Goal: Task Accomplishment & Management: Complete application form

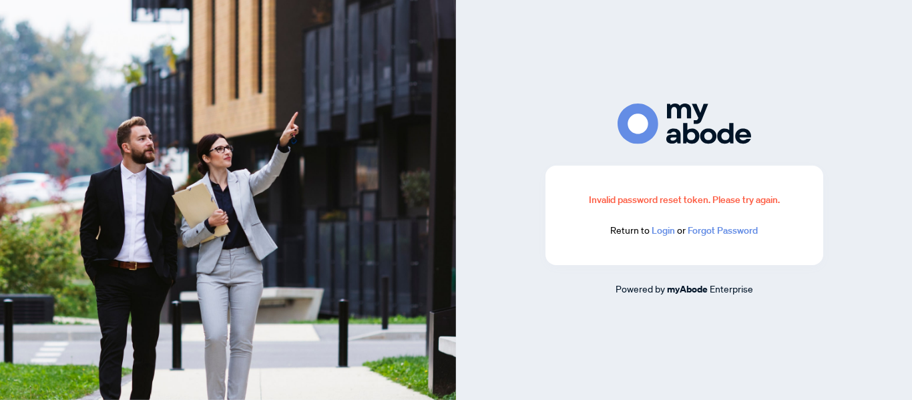
click at [665, 230] on link "Login" at bounding box center [662, 230] width 23 height 12
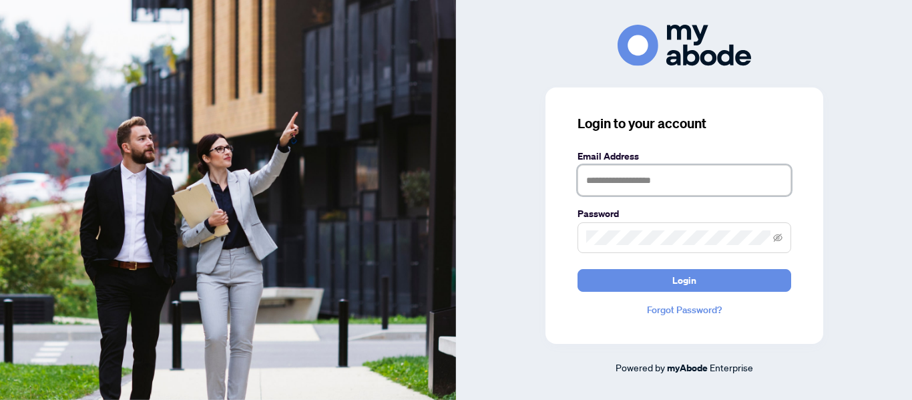
type input "**********"
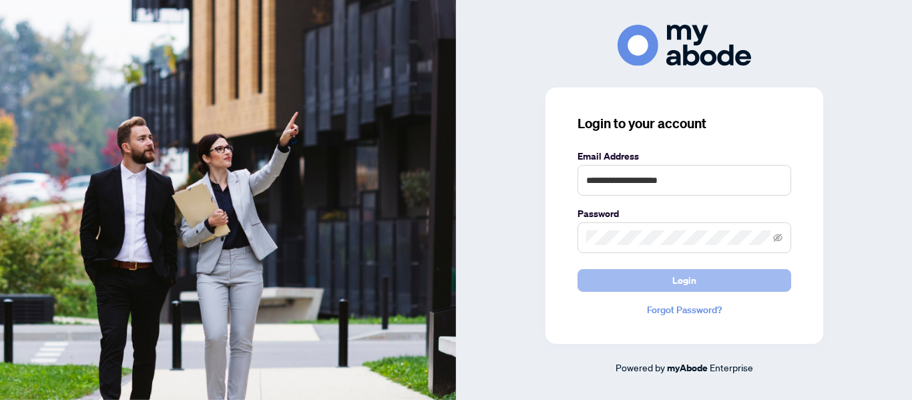
click at [653, 275] on button "Login" at bounding box center [684, 280] width 214 height 23
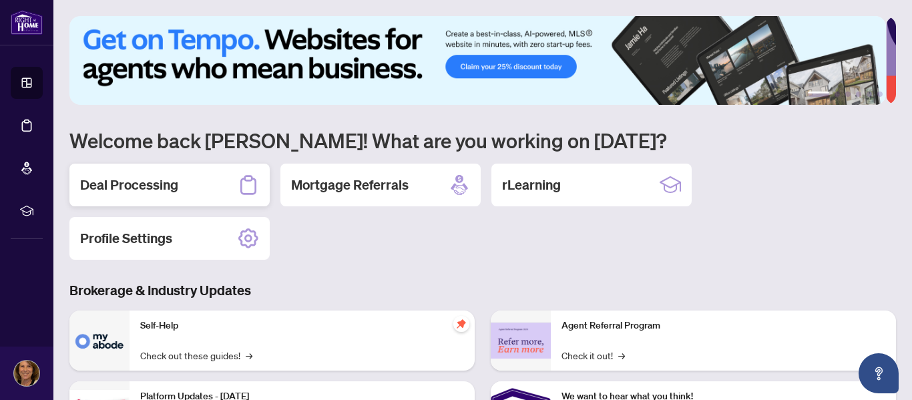
click at [184, 189] on div "Deal Processing" at bounding box center [169, 184] width 200 height 43
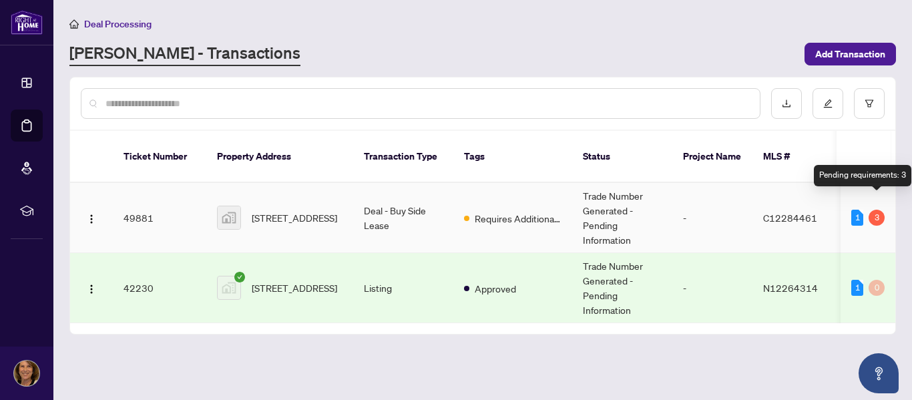
click at [875, 210] on div "3" at bounding box center [876, 218] width 16 height 16
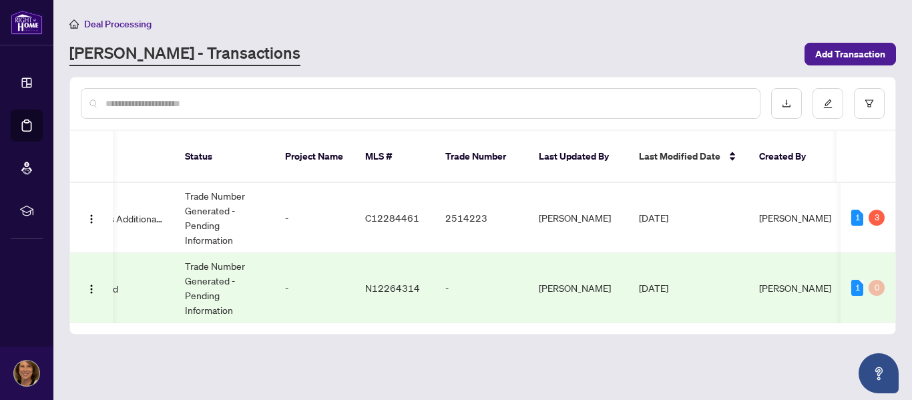
scroll to position [0, 479]
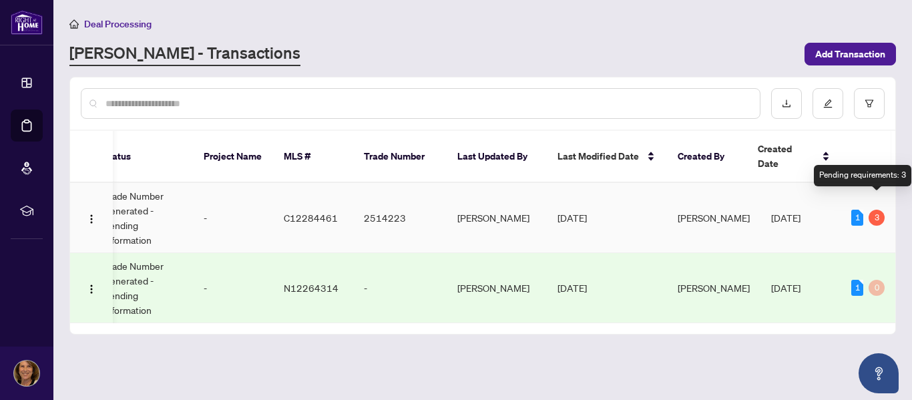
click at [878, 210] on div "3" at bounding box center [876, 218] width 16 height 16
click at [856, 210] on div "1" at bounding box center [857, 218] width 12 height 16
click at [879, 210] on div "3" at bounding box center [876, 218] width 16 height 16
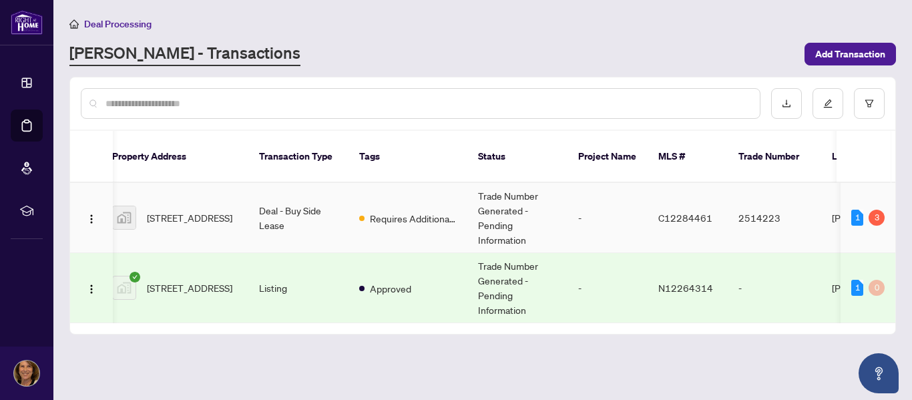
scroll to position [0, 0]
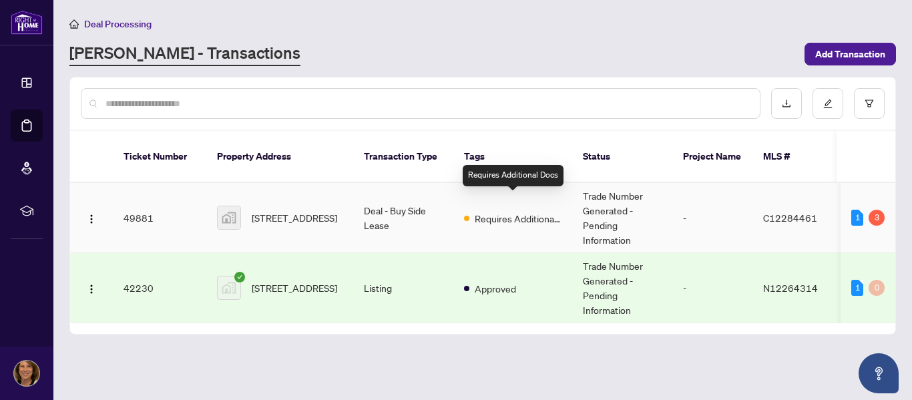
click at [519, 211] on span "Requires Additional Docs" at bounding box center [517, 218] width 87 height 15
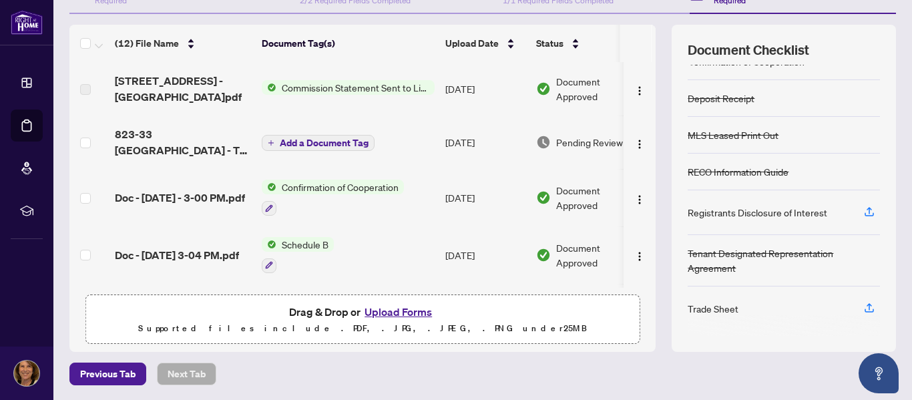
scroll to position [159, 0]
click at [360, 87] on span "Commission Statement Sent to Listing Brokerage" at bounding box center [355, 86] width 158 height 15
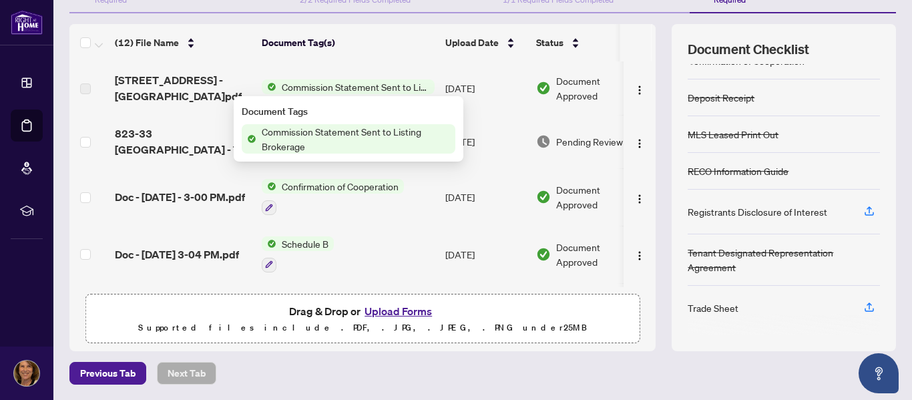
click at [364, 130] on span "Commission Statement Sent to Listing Brokerage" at bounding box center [355, 138] width 199 height 29
click at [342, 85] on span "Commission Statement Sent to Listing Brokerage" at bounding box center [355, 86] width 158 height 15
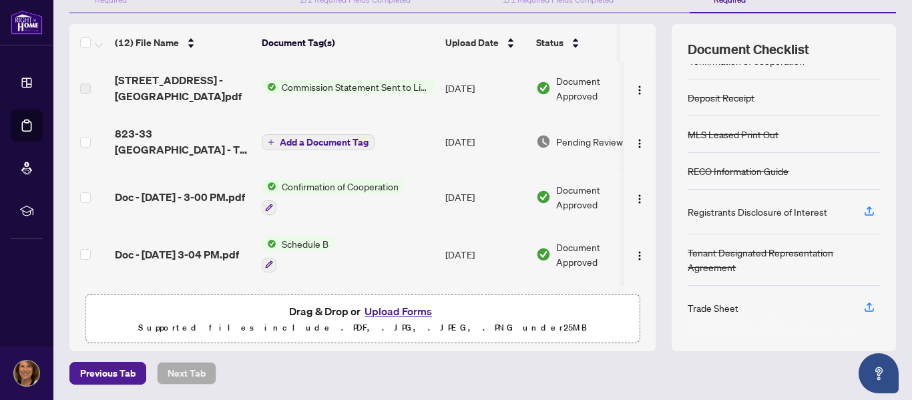
click at [329, 87] on span "Commission Statement Sent to Listing Brokerage" at bounding box center [355, 86] width 158 height 15
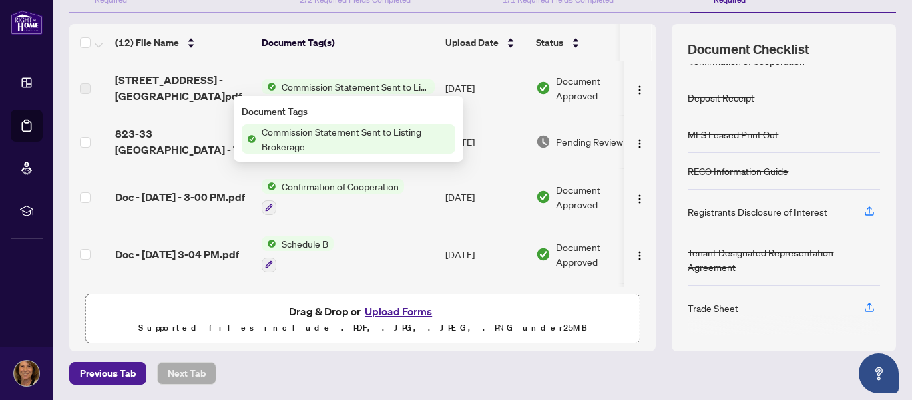
click at [328, 139] on span "Commission Statement Sent to Listing Brokerage" at bounding box center [355, 138] width 199 height 29
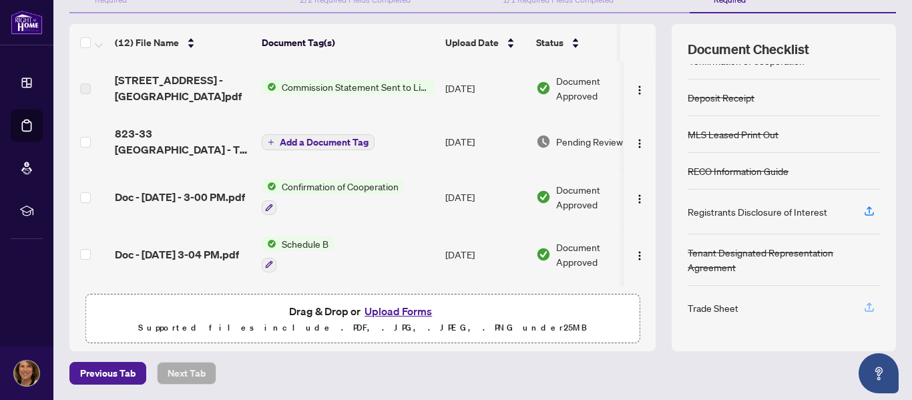
click at [863, 308] on icon "button" at bounding box center [869, 307] width 12 height 12
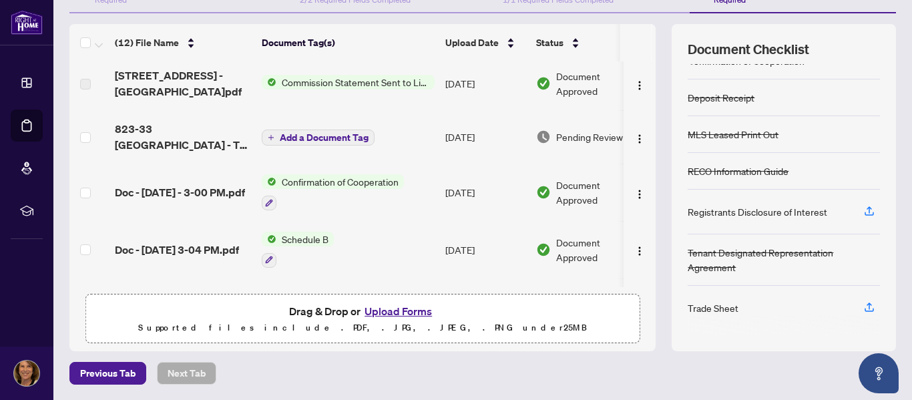
scroll to position [4, 0]
click at [863, 212] on icon "button" at bounding box center [869, 211] width 12 height 12
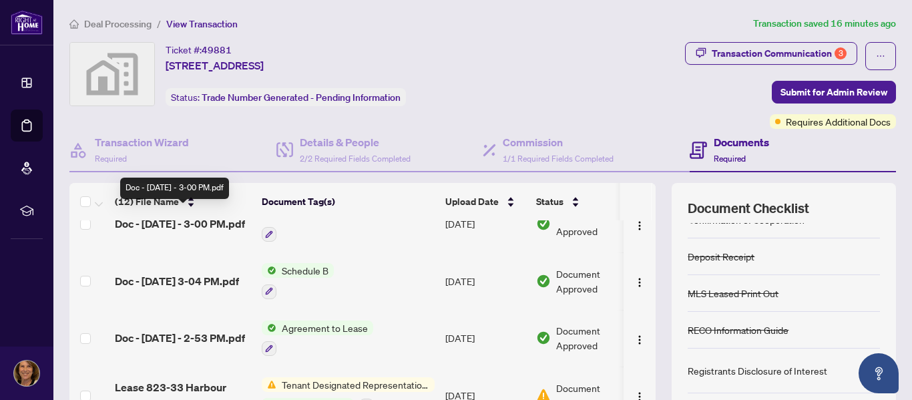
scroll to position [133, 0]
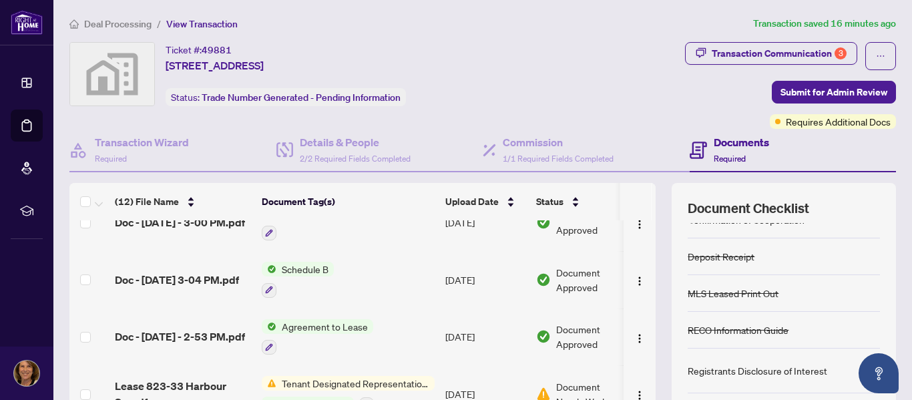
click at [340, 324] on span "Agreement to Lease" at bounding box center [324, 326] width 97 height 15
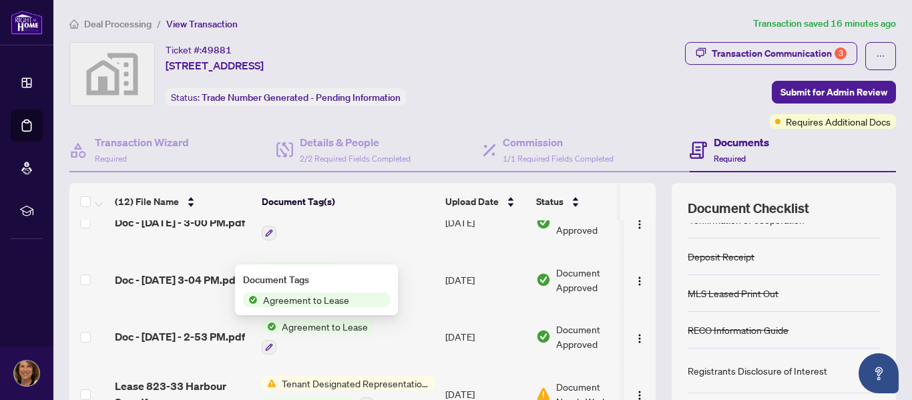
click at [340, 324] on span "Agreement to Lease" at bounding box center [324, 326] width 97 height 15
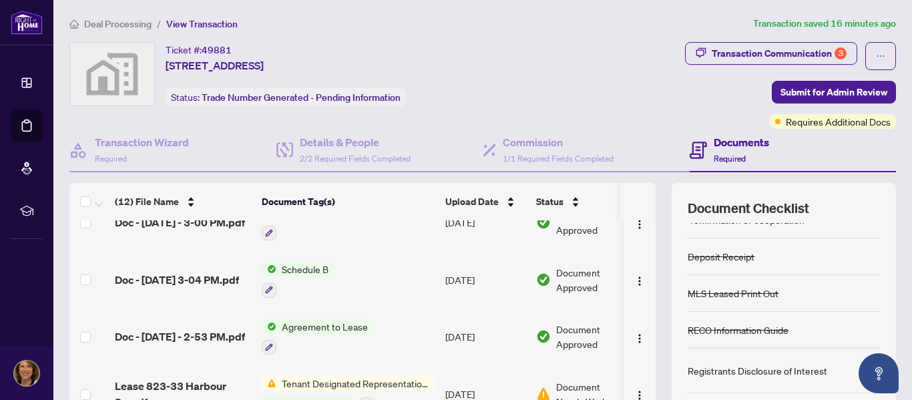
click at [340, 324] on span "Agreement to Lease" at bounding box center [324, 326] width 97 height 15
click at [192, 328] on span "Doc - [DATE] - 2-53 PM.pdf" at bounding box center [180, 336] width 130 height 16
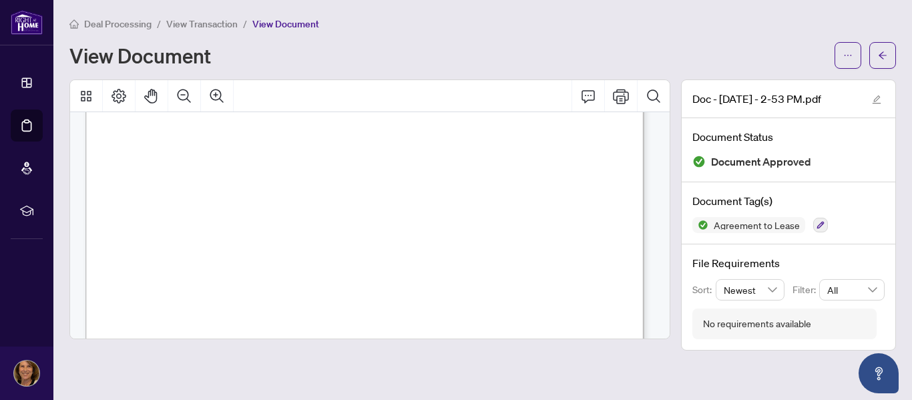
scroll to position [1841, 0]
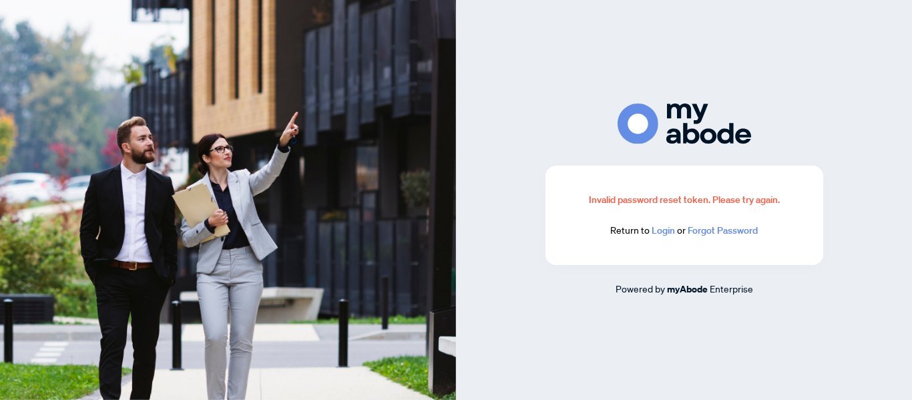
click at [666, 230] on link "Login" at bounding box center [662, 230] width 23 height 12
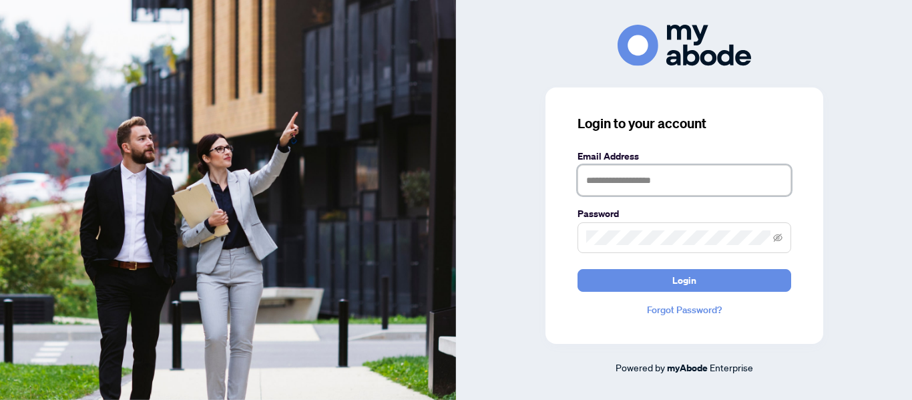
type input "**********"
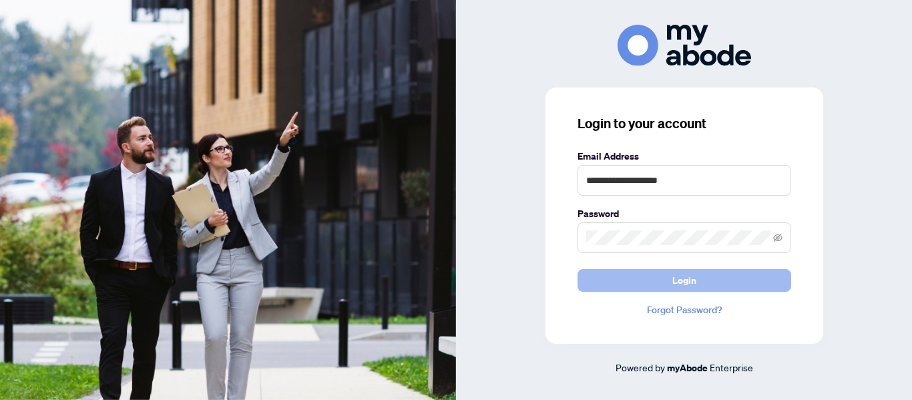
click at [669, 281] on button "Login" at bounding box center [684, 280] width 214 height 23
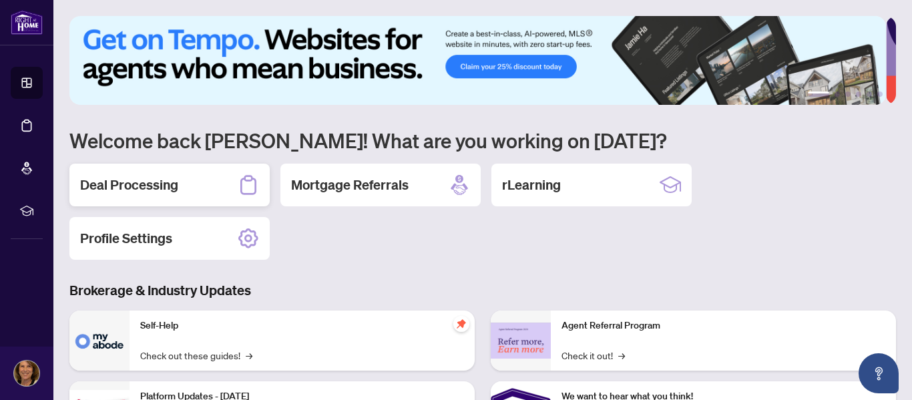
click at [156, 184] on h2 "Deal Processing" at bounding box center [129, 185] width 98 height 19
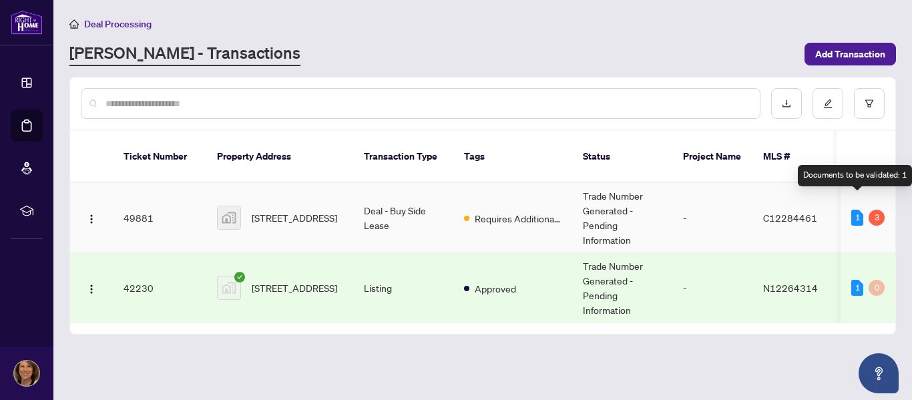
click at [851, 210] on div "1" at bounding box center [857, 218] width 12 height 16
click at [873, 210] on div "3" at bounding box center [876, 218] width 16 height 16
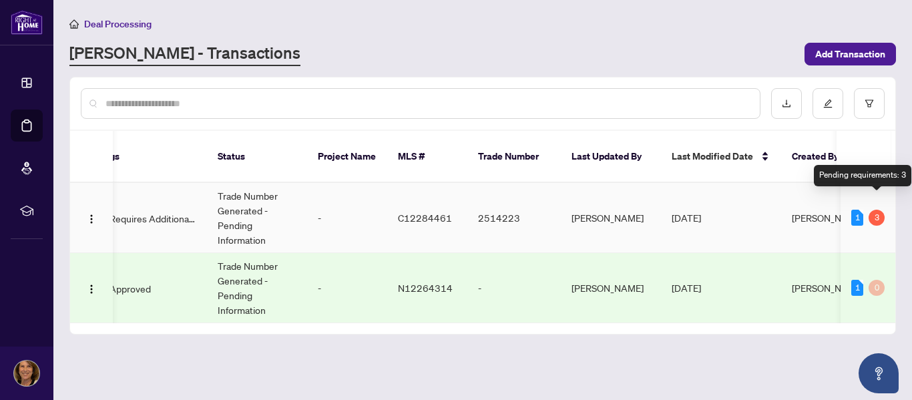
scroll to position [0, 366]
click at [732, 211] on td "[DATE]" at bounding box center [720, 218] width 120 height 70
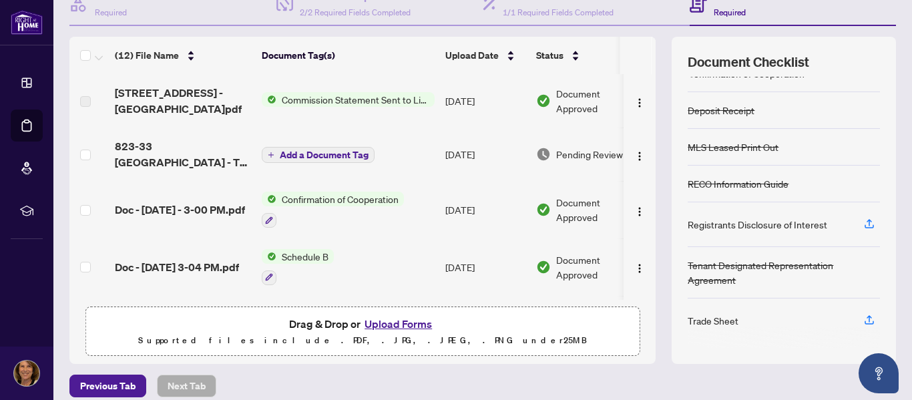
scroll to position [159, 0]
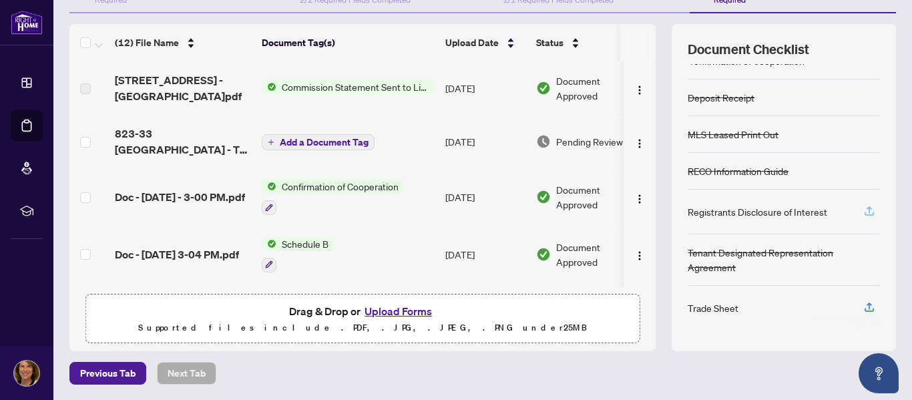
click at [863, 210] on icon "button" at bounding box center [869, 211] width 12 height 12
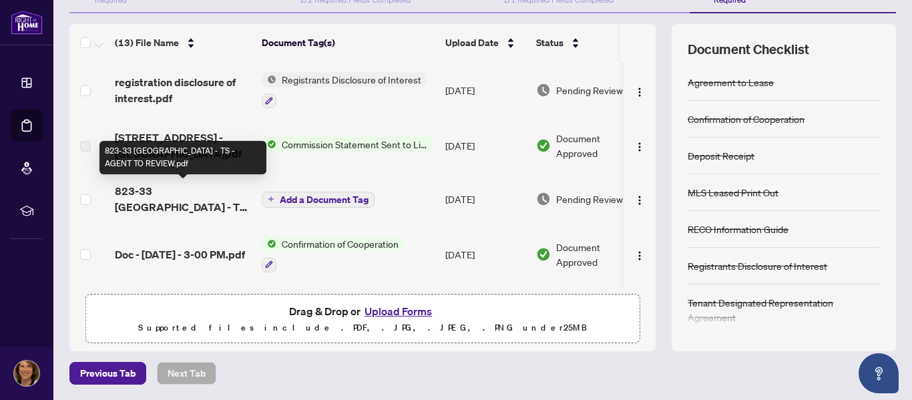
click at [165, 200] on span "823-33 [GEOGRAPHIC_DATA] - TS - AGENT TO REVIEW.pdf" at bounding box center [183, 199] width 136 height 32
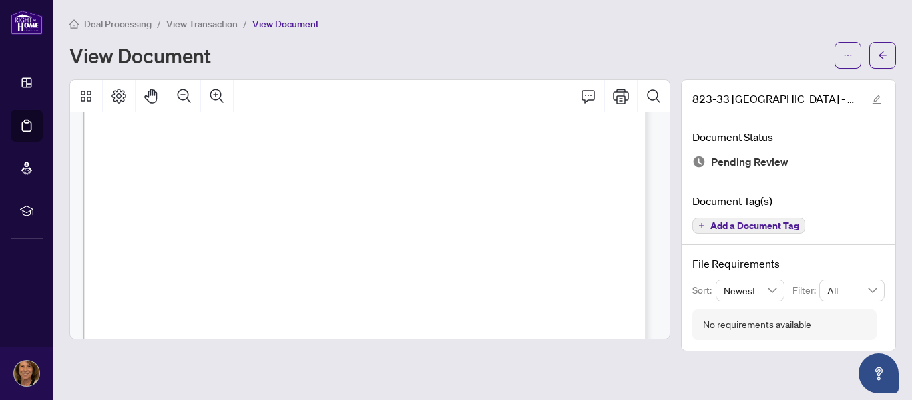
scroll to position [356, 0]
click at [479, 246] on div "Page 1" at bounding box center [470, 271] width 775 height 1003
click at [874, 98] on icon "edit" at bounding box center [876, 99] width 9 height 9
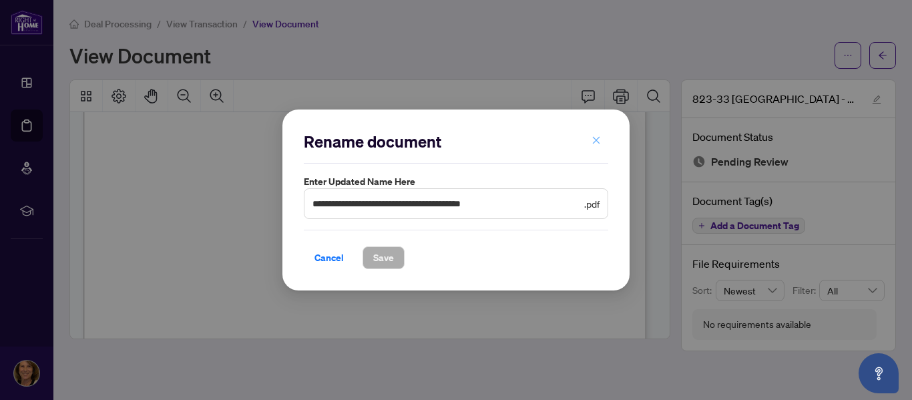
click at [593, 140] on icon "close" at bounding box center [595, 139] width 9 height 9
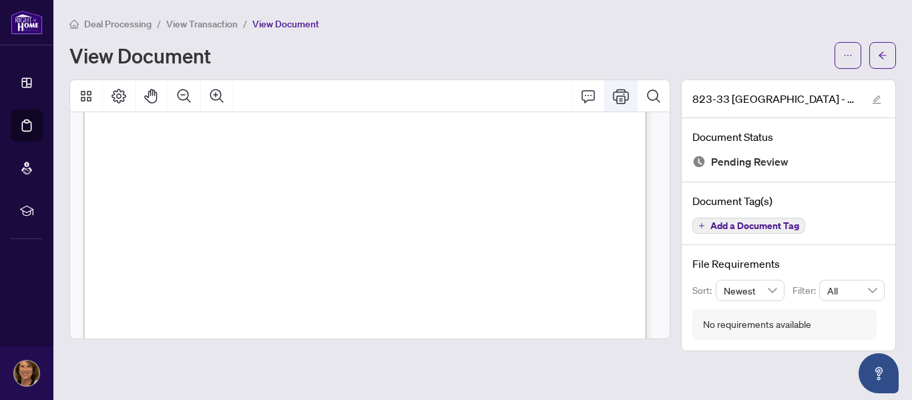
click at [620, 92] on icon "Print" at bounding box center [621, 96] width 16 height 16
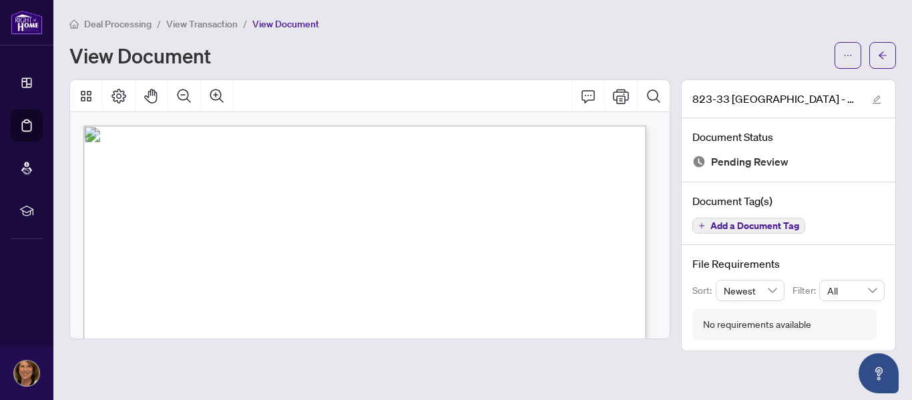
click at [745, 224] on span "Add a Document Tag" at bounding box center [754, 225] width 89 height 9
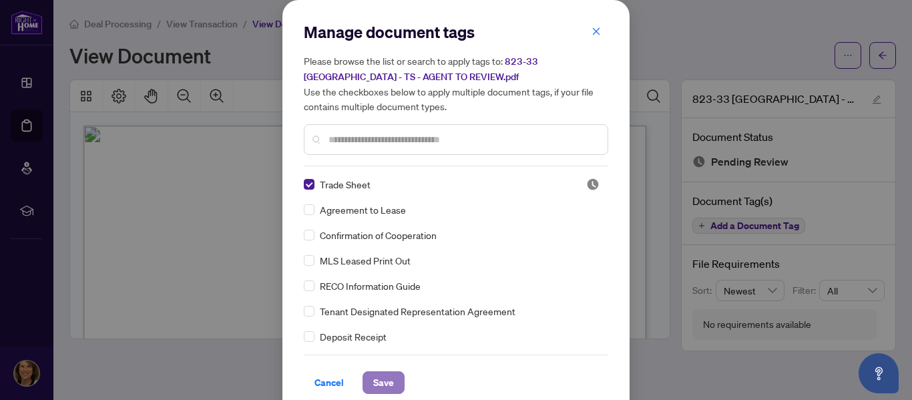
click at [382, 378] on span "Save" at bounding box center [383, 382] width 21 height 21
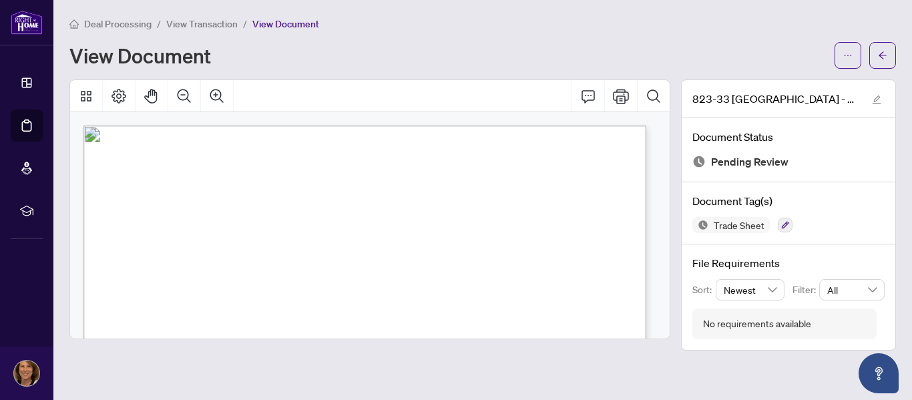
click at [690, 57] on div "View Document" at bounding box center [447, 55] width 757 height 21
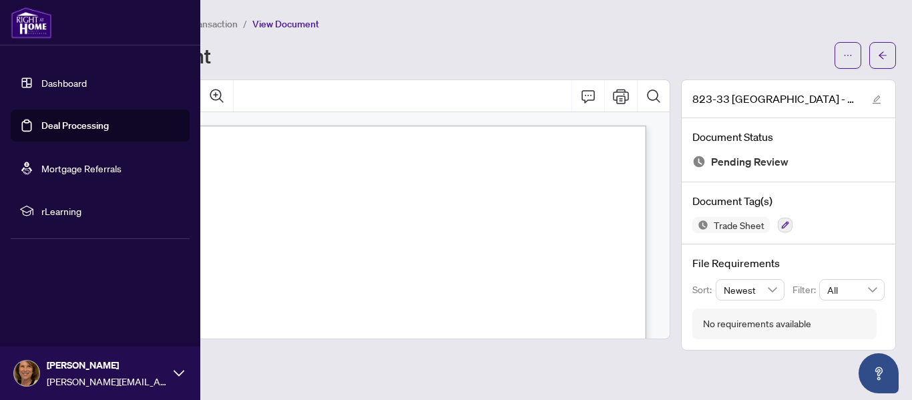
click at [59, 124] on link "Deal Processing" at bounding box center [74, 125] width 67 height 12
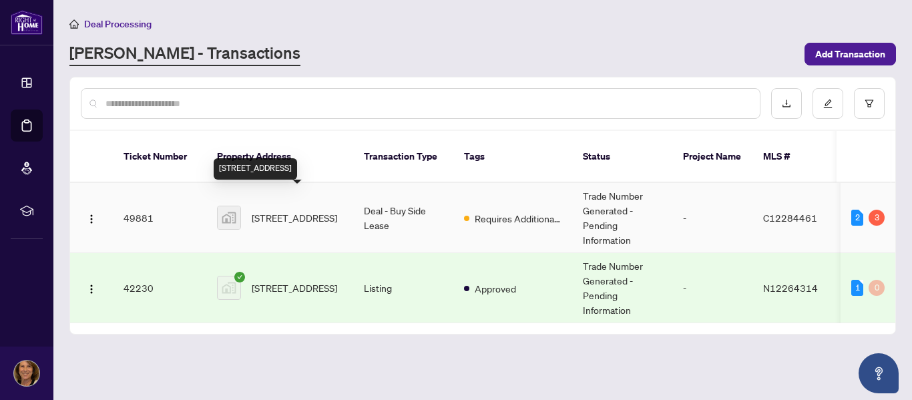
click at [302, 210] on span "823-33 Harbour Square, Harbour Square, Toronto, ON, Canada" at bounding box center [294, 217] width 85 height 15
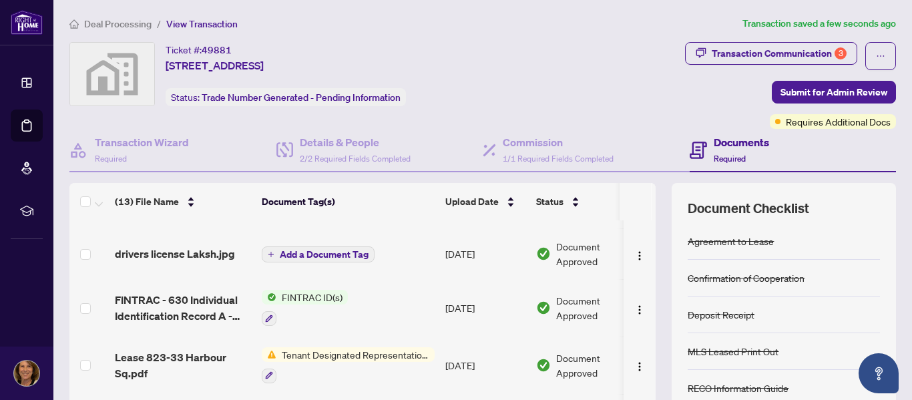
scroll to position [509, 0]
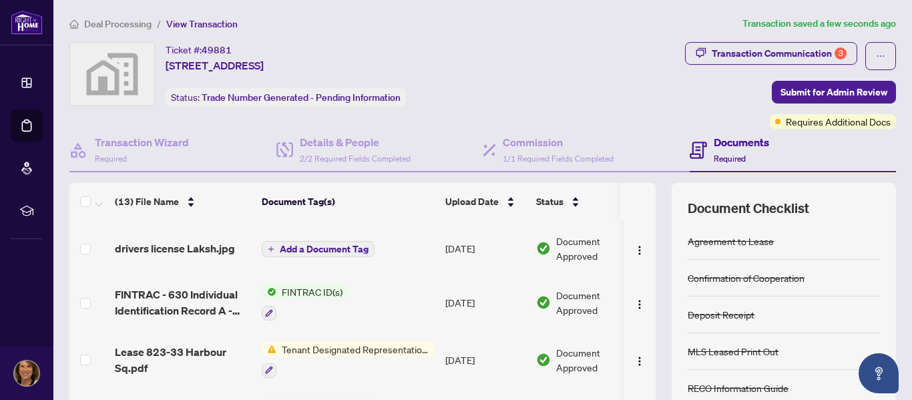
click at [371, 345] on span "Tenant Designated Representation Agreement" at bounding box center [355, 349] width 158 height 15
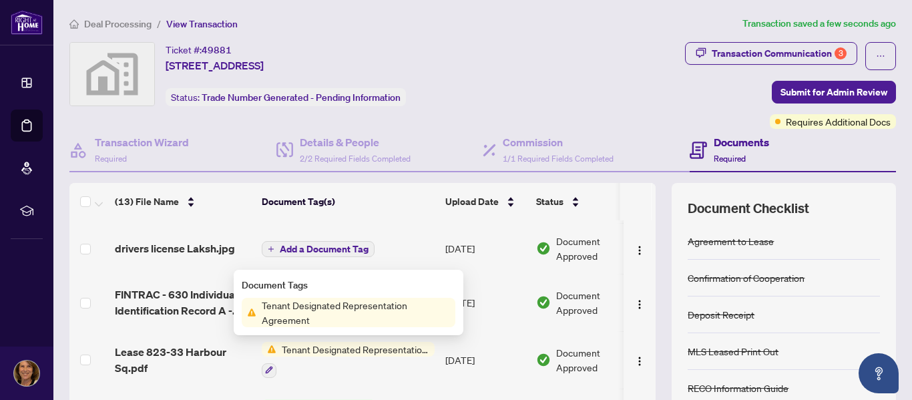
click at [370, 304] on span "Tenant Designated Representation Agreement" at bounding box center [355, 312] width 199 height 29
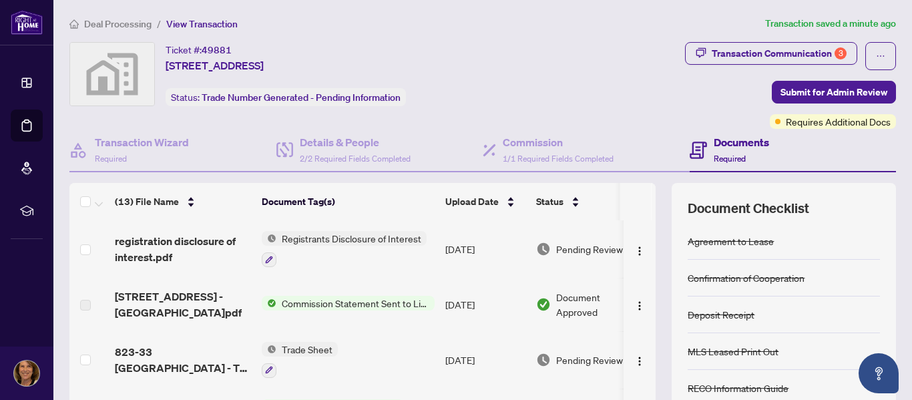
click at [308, 349] on span "Trade Sheet" at bounding box center [306, 349] width 61 height 15
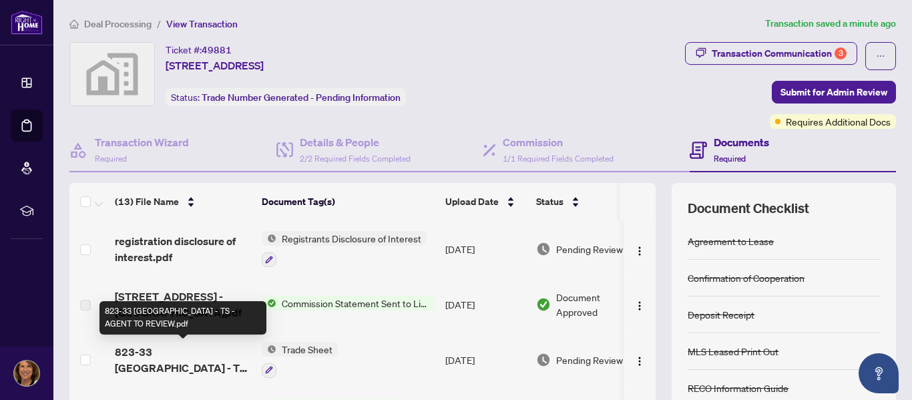
click at [222, 349] on span "823-33 [GEOGRAPHIC_DATA] - TS - AGENT TO REVIEW.pdf" at bounding box center [183, 360] width 136 height 32
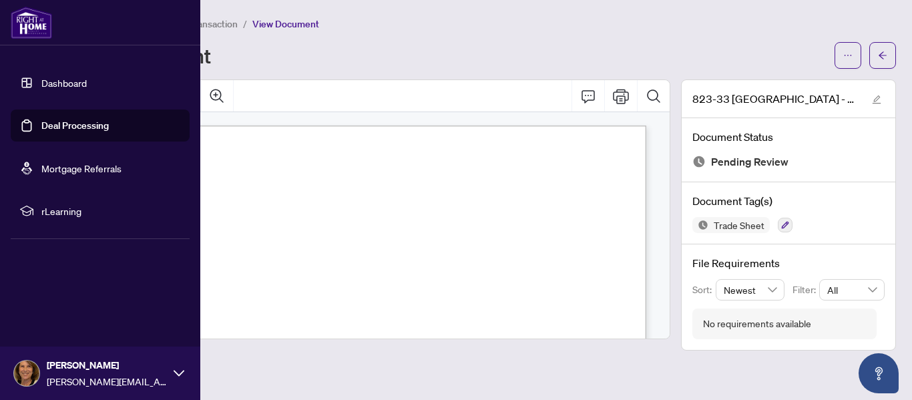
click at [61, 83] on link "Dashboard" at bounding box center [63, 83] width 45 height 12
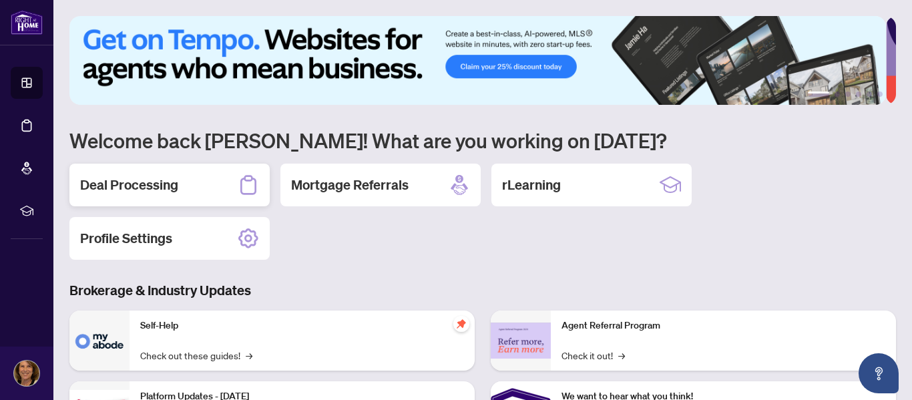
click at [179, 193] on div "Deal Processing" at bounding box center [169, 184] width 200 height 43
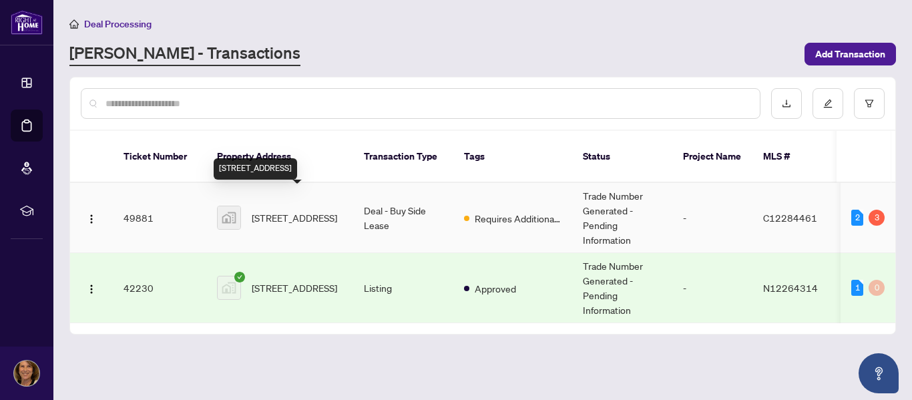
click at [274, 210] on span "[STREET_ADDRESS]" at bounding box center [294, 217] width 85 height 15
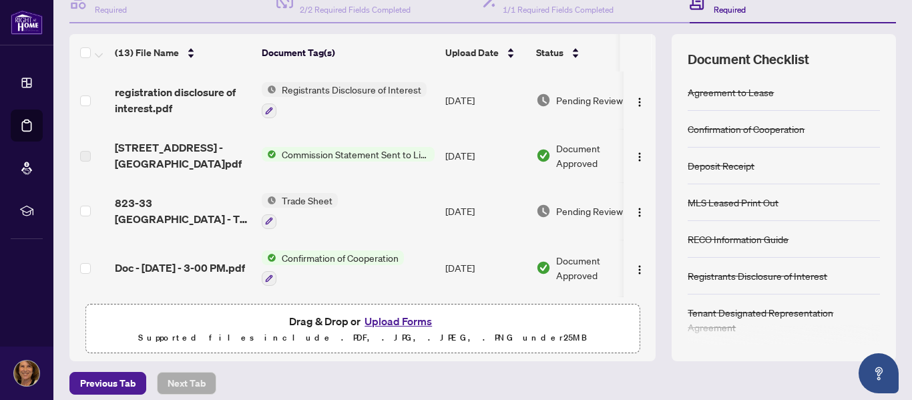
scroll to position [159, 0]
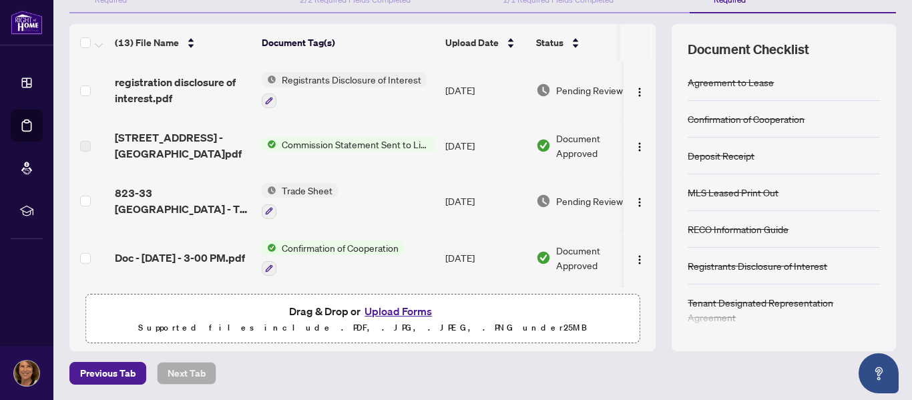
click at [396, 311] on button "Upload Forms" at bounding box center [397, 310] width 75 height 17
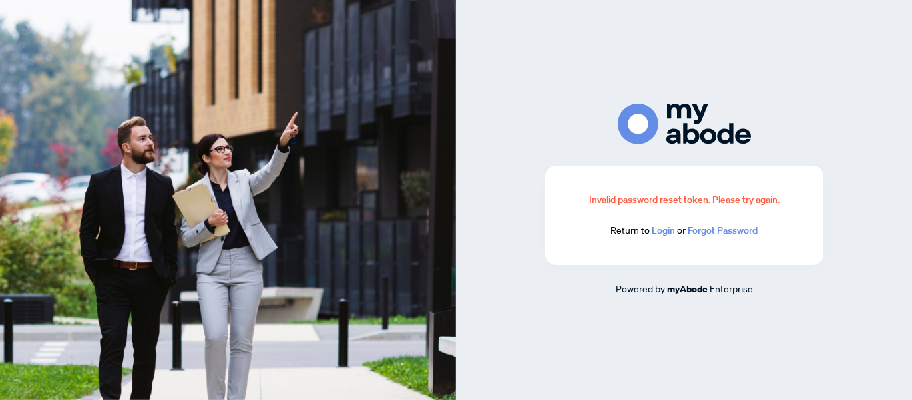
click at [667, 234] on link "Login" at bounding box center [662, 230] width 23 height 12
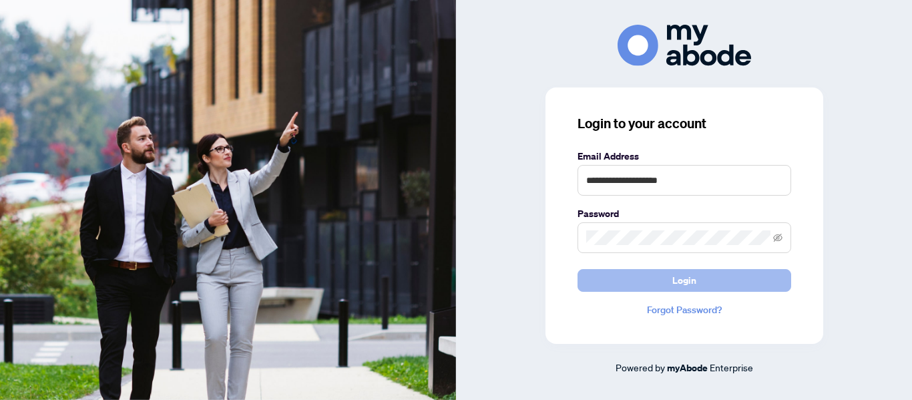
click at [735, 284] on button "Login" at bounding box center [684, 280] width 214 height 23
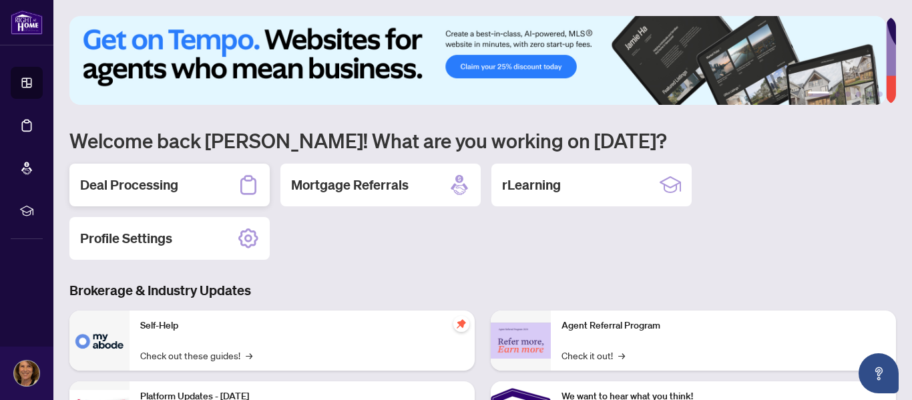
click at [159, 183] on h2 "Deal Processing" at bounding box center [129, 185] width 98 height 19
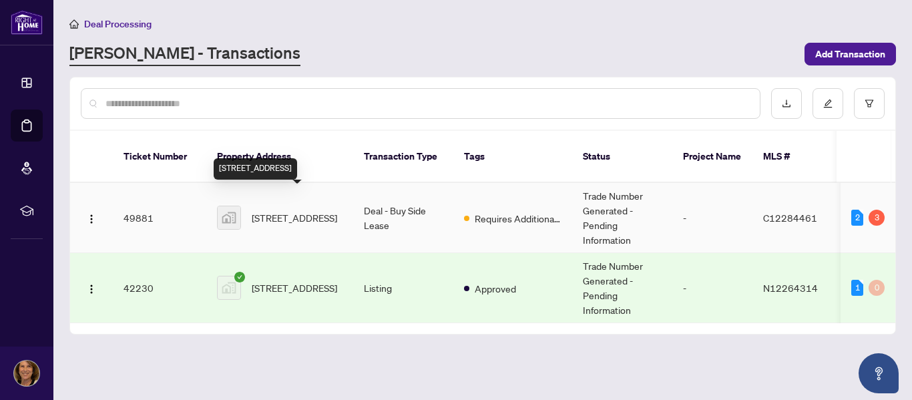
click at [290, 210] on span "[STREET_ADDRESS]" at bounding box center [294, 217] width 85 height 15
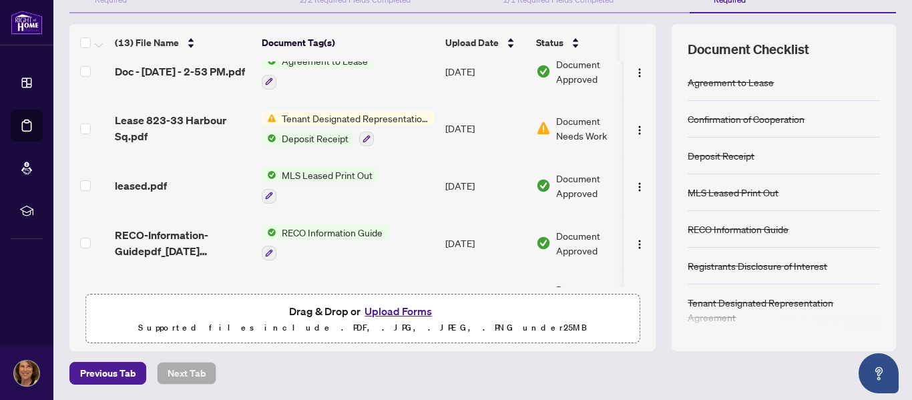
scroll to position [287, 0]
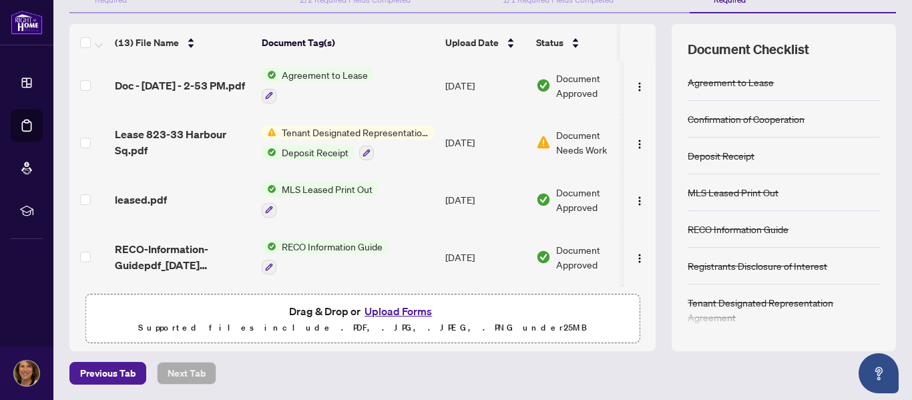
click at [395, 308] on button "Upload Forms" at bounding box center [397, 310] width 75 height 17
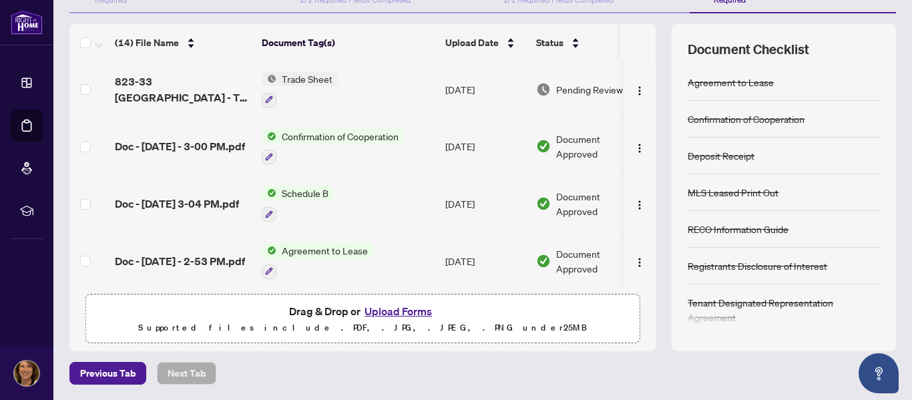
scroll to position [64, 0]
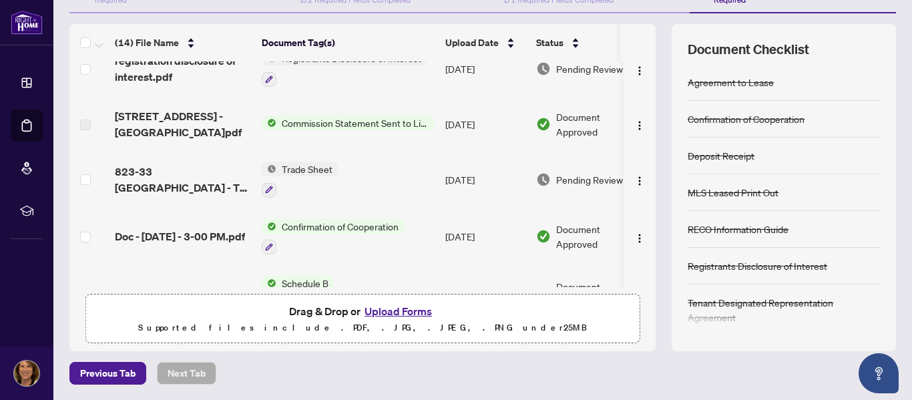
click at [309, 169] on span "Trade Sheet" at bounding box center [306, 168] width 61 height 15
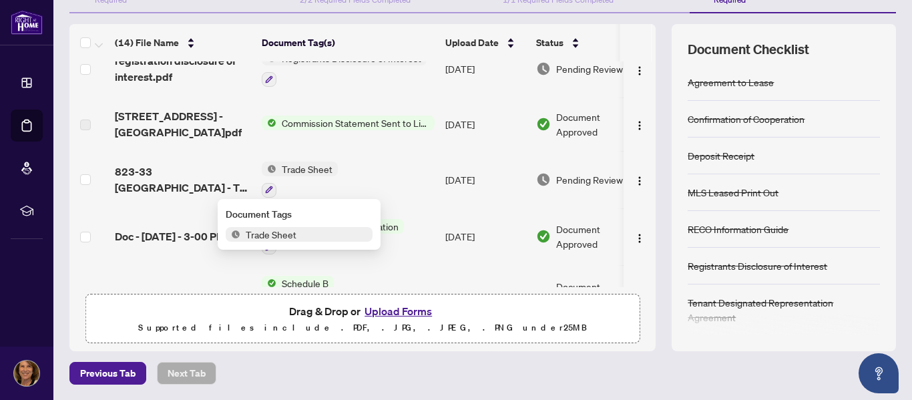
click at [309, 169] on span "Trade Sheet" at bounding box center [306, 168] width 61 height 15
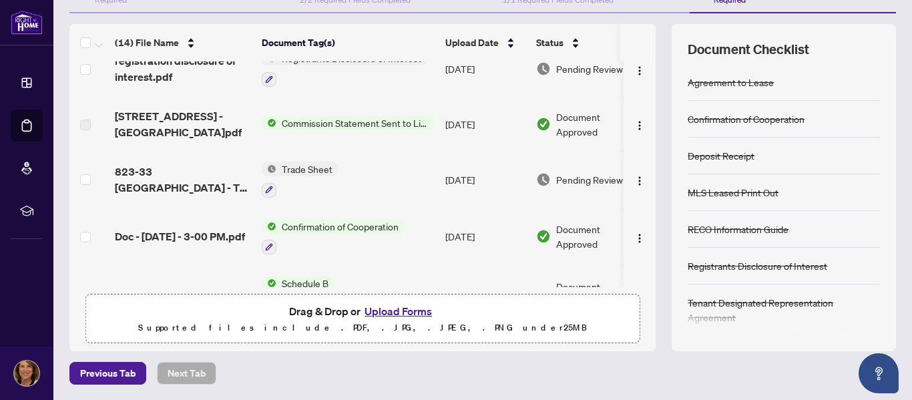
click at [309, 169] on span "Trade Sheet" at bounding box center [306, 168] width 61 height 15
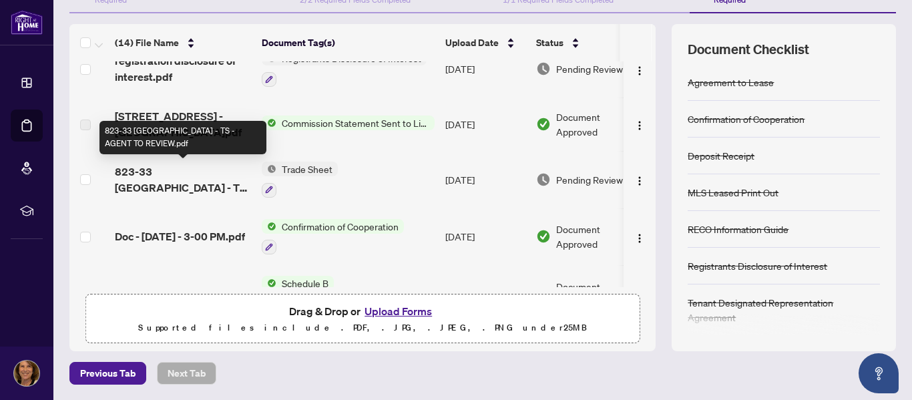
click at [227, 182] on span "823-33 [GEOGRAPHIC_DATA] - TS - AGENT TO REVIEW.pdf" at bounding box center [183, 179] width 136 height 32
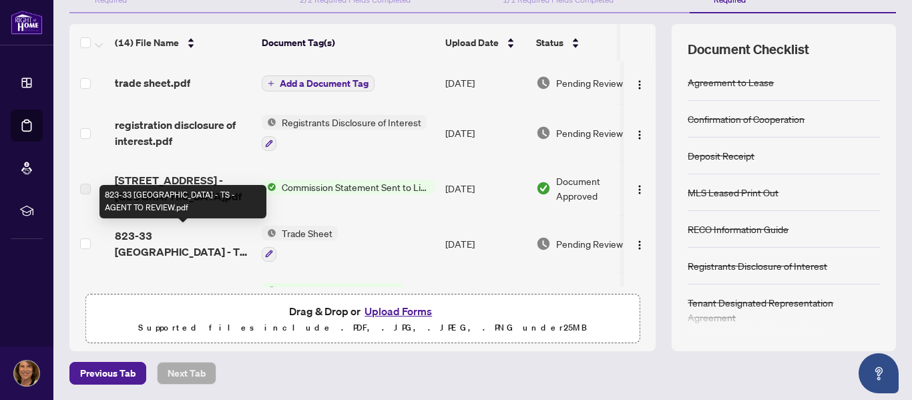
click at [217, 234] on span "823-33 [GEOGRAPHIC_DATA] - TS - AGENT TO REVIEW.pdf" at bounding box center [183, 244] width 136 height 32
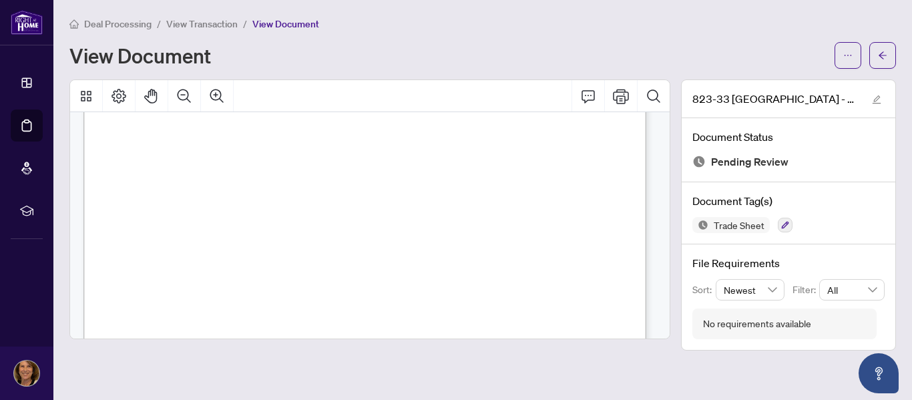
scroll to position [350, 0]
click at [583, 92] on icon "Comment" at bounding box center [588, 96] width 16 height 16
click at [851, 59] on icon "ellipsis" at bounding box center [847, 55] width 9 height 9
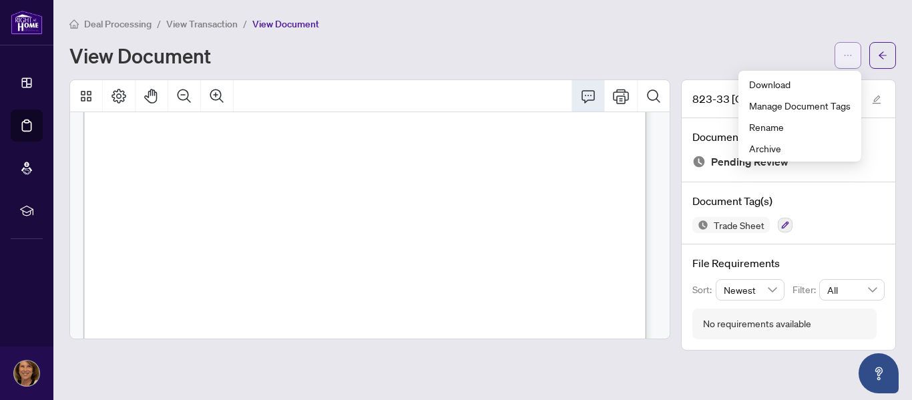
click at [851, 59] on icon "ellipsis" at bounding box center [847, 55] width 9 height 9
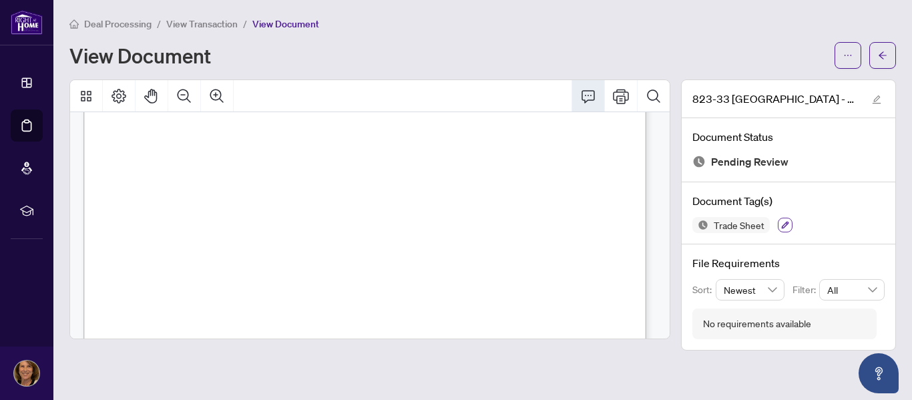
click at [781, 222] on icon "button" at bounding box center [785, 225] width 8 height 8
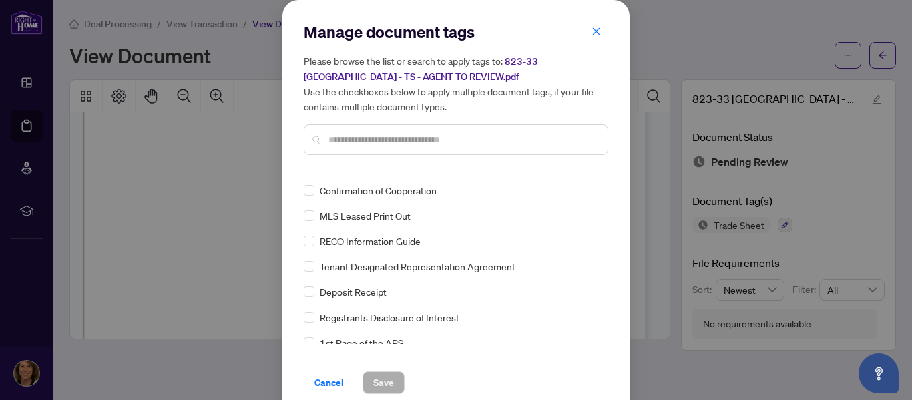
scroll to position [0, 0]
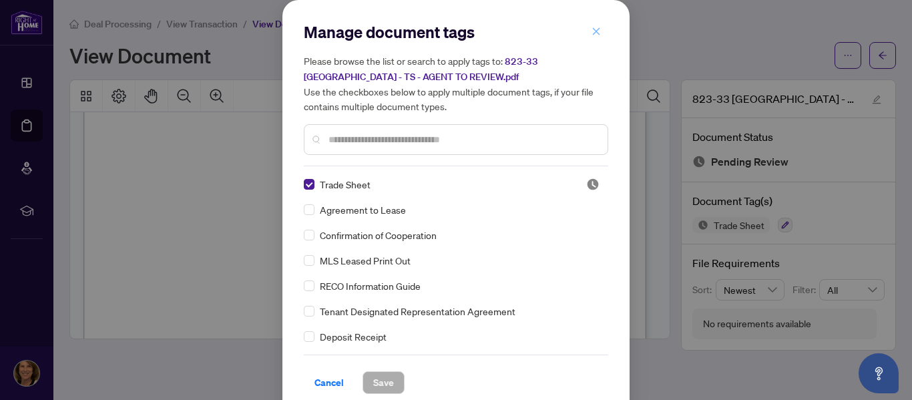
click at [591, 30] on icon "close" at bounding box center [595, 31] width 9 height 9
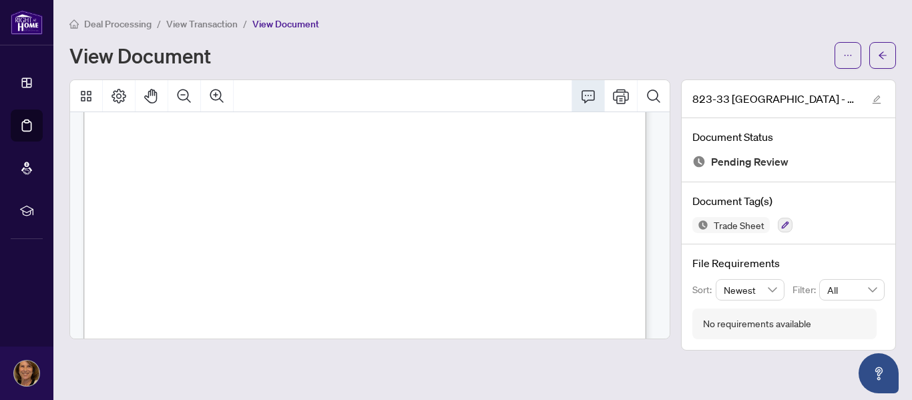
scroll to position [529, 0]
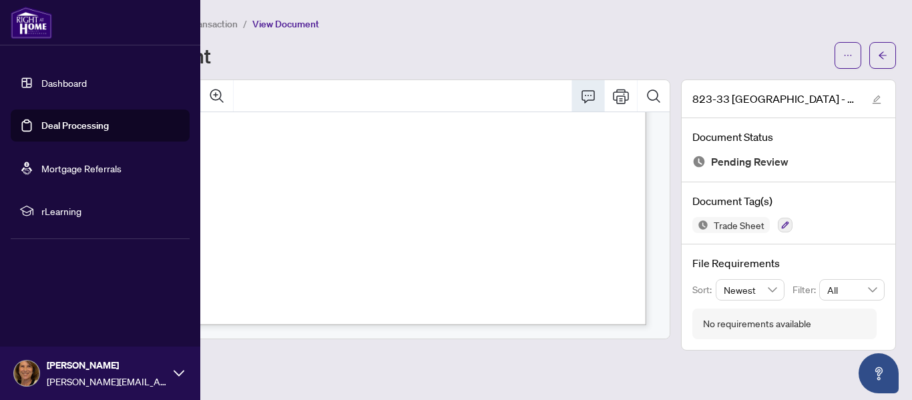
click at [62, 121] on link "Deal Processing" at bounding box center [74, 125] width 67 height 12
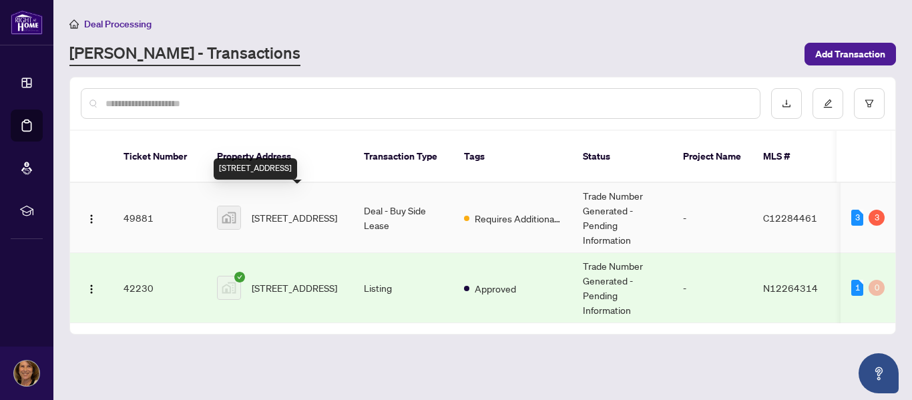
click at [310, 210] on span "[STREET_ADDRESS]" at bounding box center [294, 217] width 85 height 15
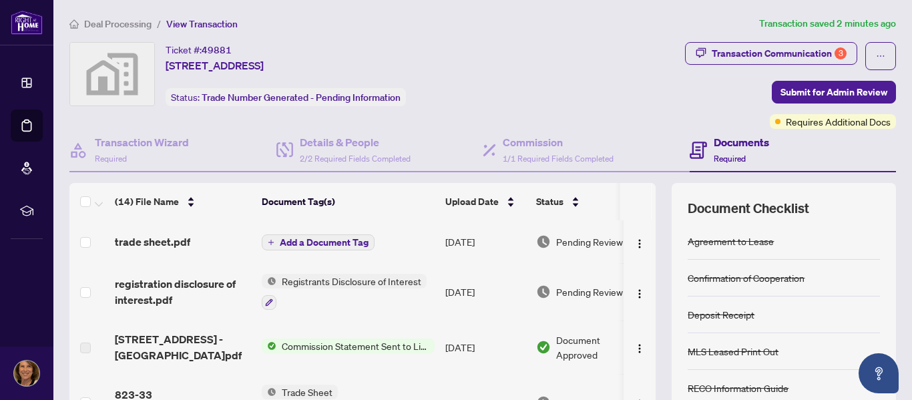
click at [735, 143] on h4 "Documents" at bounding box center [740, 142] width 55 height 16
click at [729, 158] on span "Required" at bounding box center [729, 158] width 32 height 10
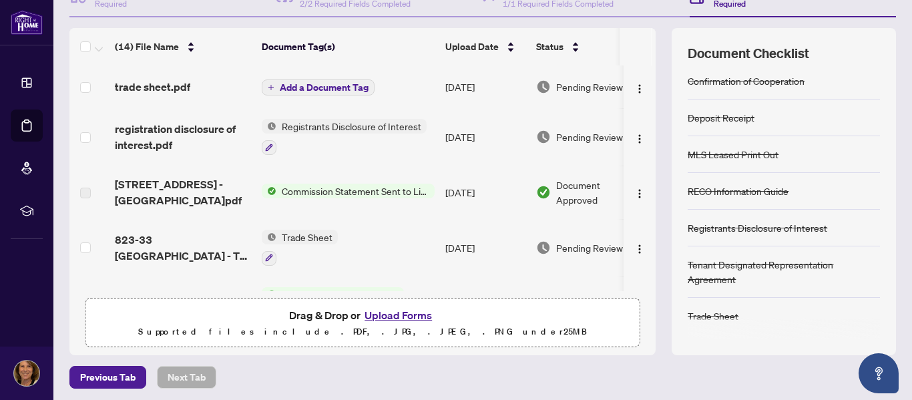
scroll to position [159, 0]
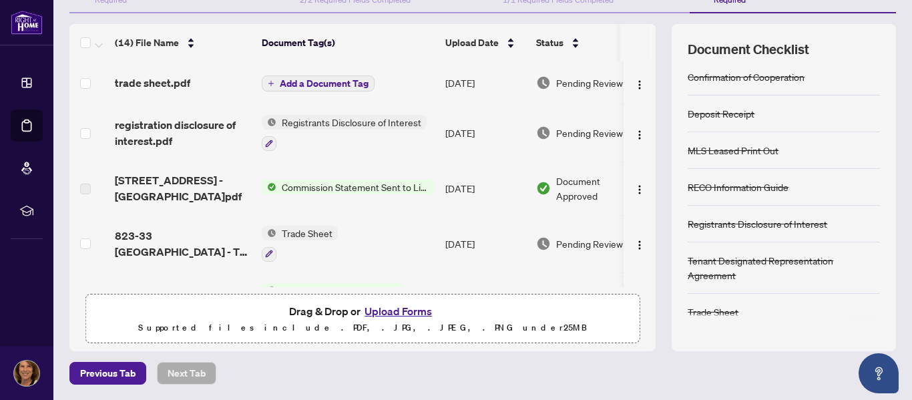
click at [382, 311] on button "Upload Forms" at bounding box center [397, 310] width 75 height 17
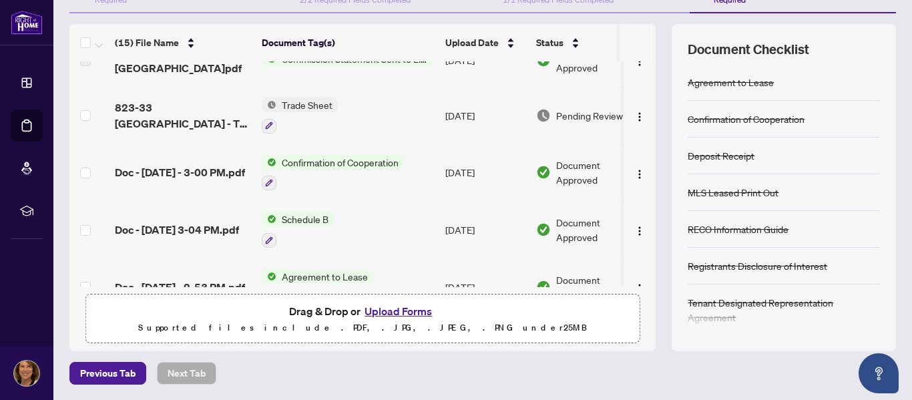
scroll to position [149, 0]
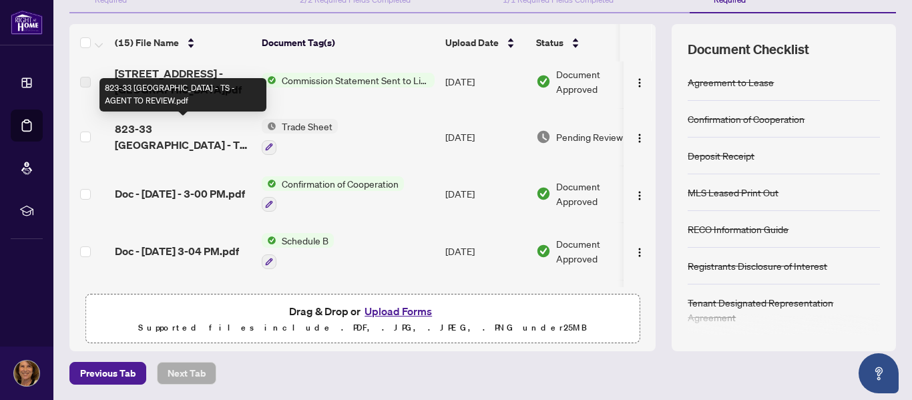
click at [207, 137] on span "823-33 [GEOGRAPHIC_DATA] - TS - AGENT TO REVIEW.pdf" at bounding box center [183, 137] width 136 height 32
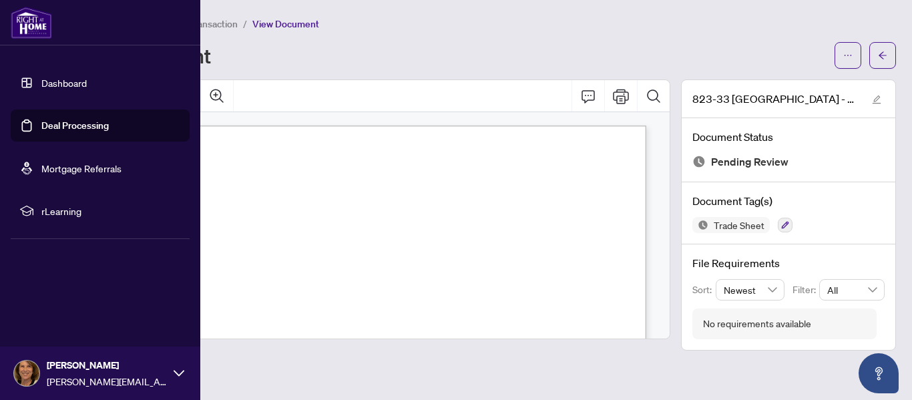
click at [79, 82] on link "Dashboard" at bounding box center [63, 83] width 45 height 12
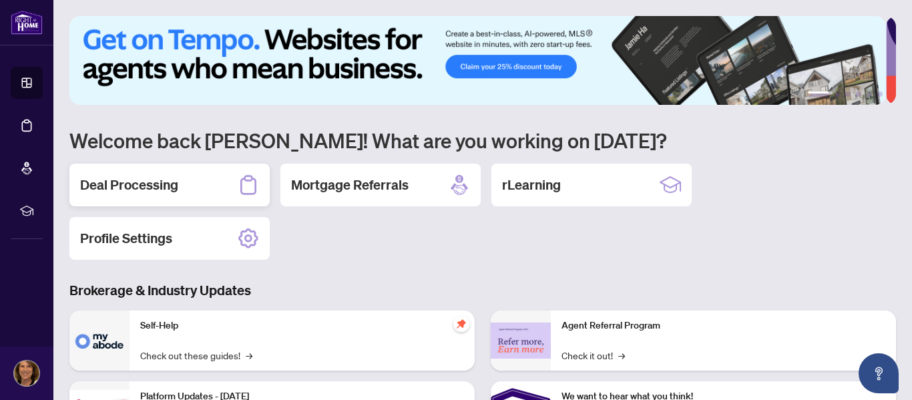
click at [171, 180] on h2 "Deal Processing" at bounding box center [129, 185] width 98 height 19
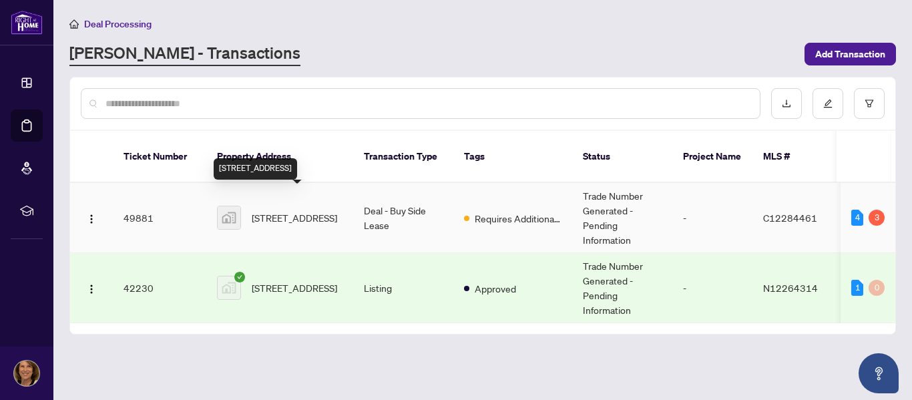
click at [307, 210] on span "[STREET_ADDRESS]" at bounding box center [294, 217] width 85 height 15
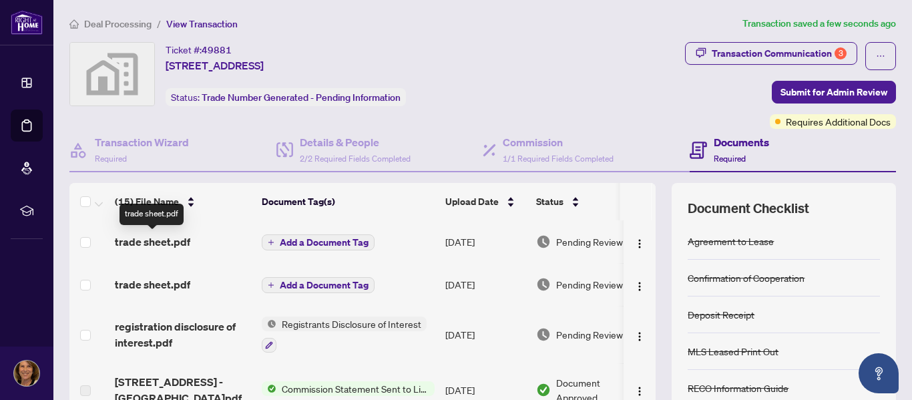
click at [166, 243] on span "trade sheet.pdf" at bounding box center [152, 242] width 75 height 16
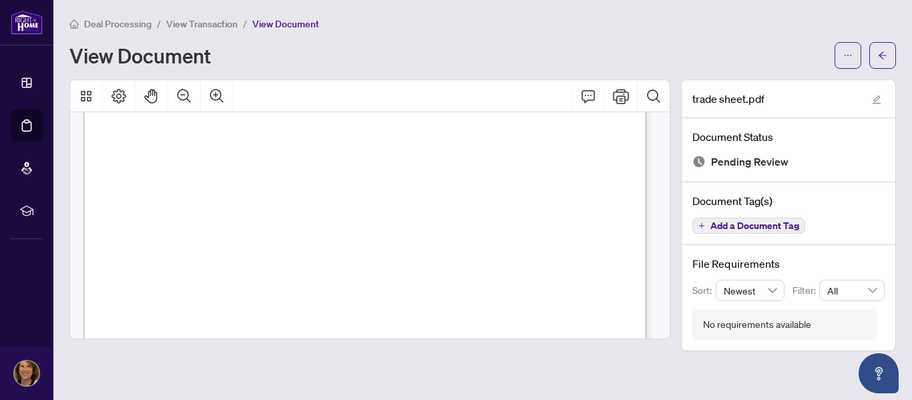
scroll to position [169, 0]
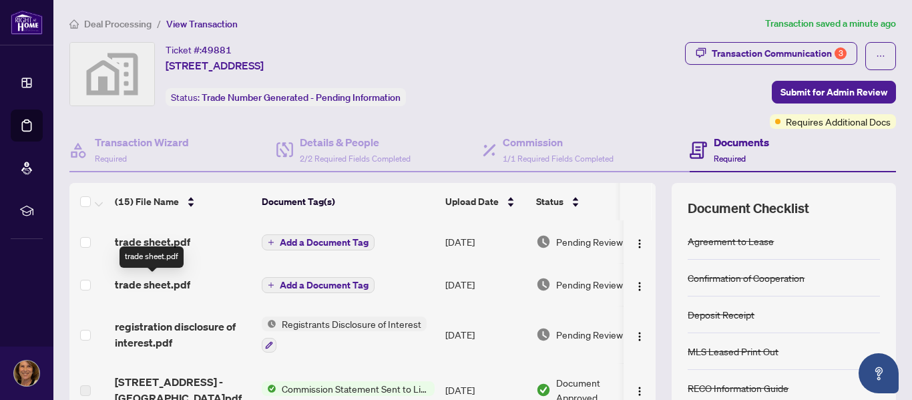
click at [173, 284] on span "trade sheet.pdf" at bounding box center [152, 284] width 75 height 16
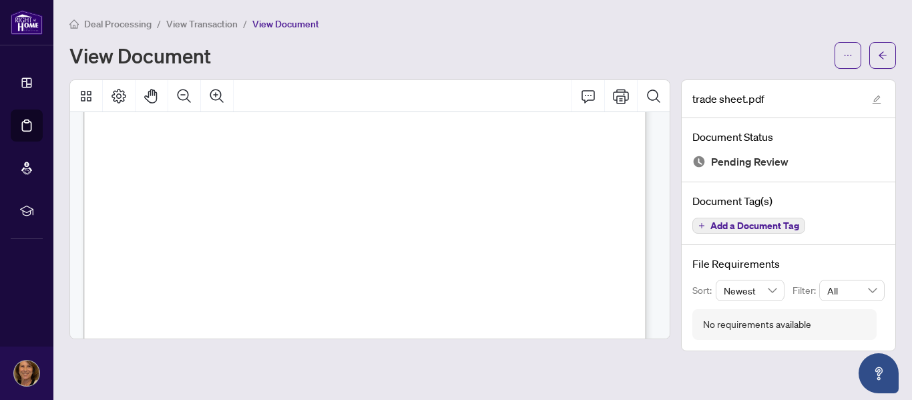
scroll to position [45, 0]
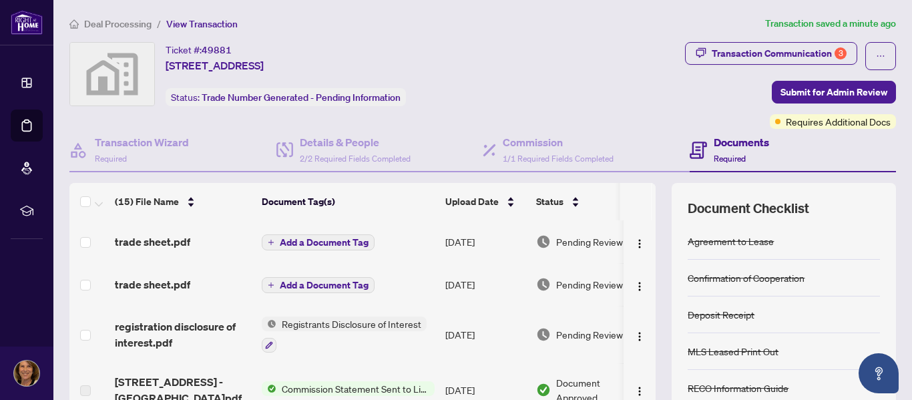
click at [290, 239] on span "Add a Document Tag" at bounding box center [324, 242] width 89 height 9
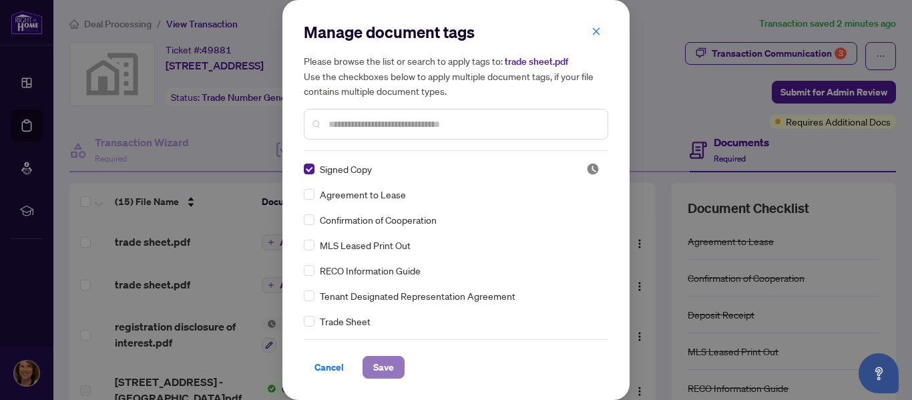
click at [392, 369] on span "Save" at bounding box center [383, 366] width 21 height 21
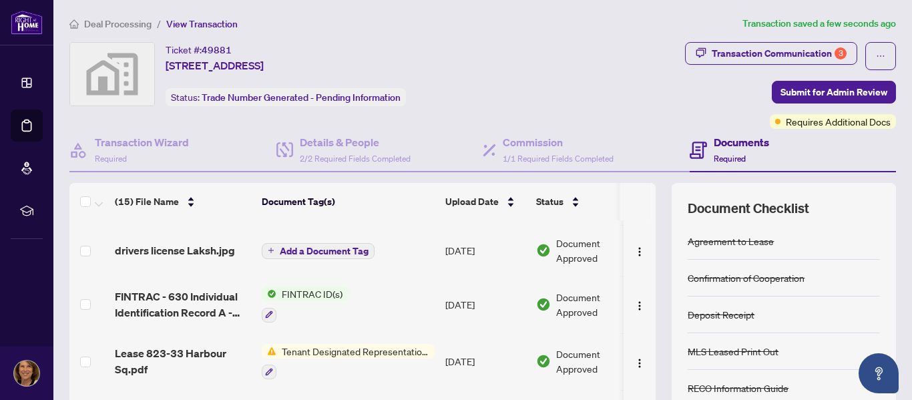
scroll to position [609, 0]
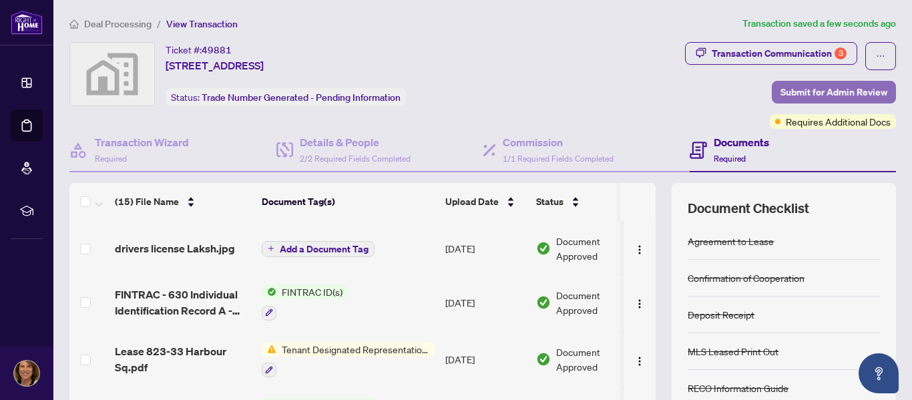
click at [798, 90] on span "Submit for Admin Review" at bounding box center [833, 91] width 107 height 21
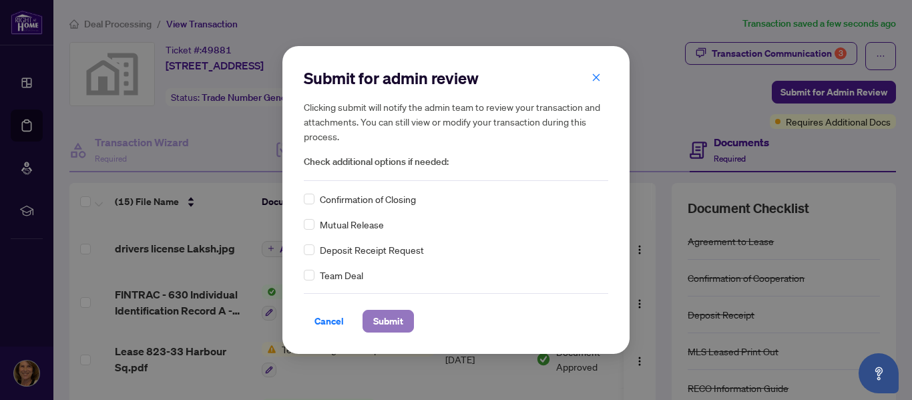
click at [406, 317] on button "Submit" at bounding box center [387, 321] width 51 height 23
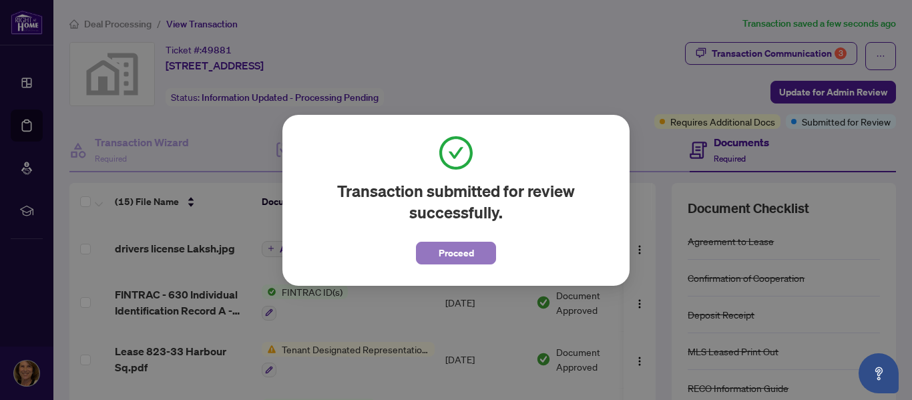
click at [457, 253] on span "Proceed" at bounding box center [455, 252] width 35 height 21
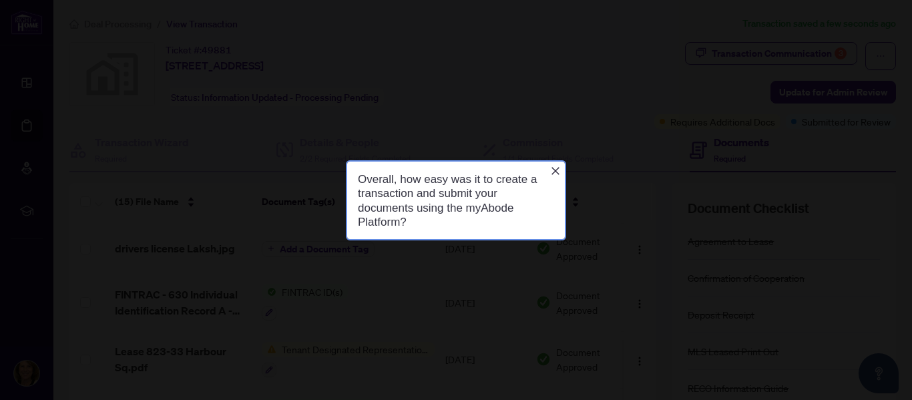
scroll to position [0, 0]
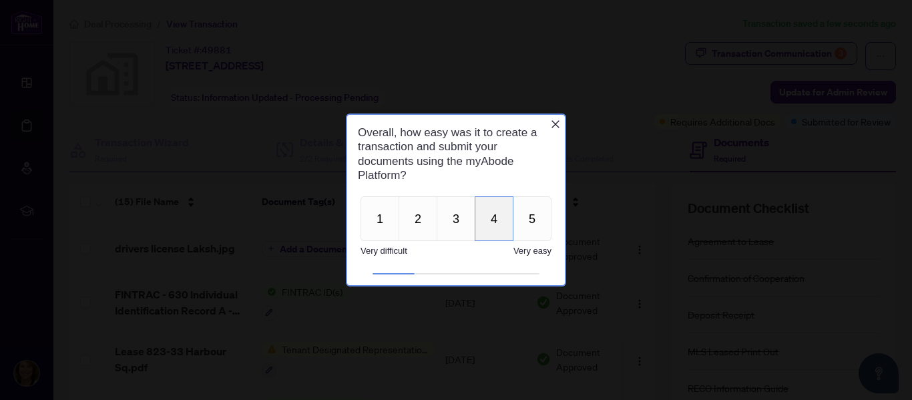
click at [504, 224] on button "4" at bounding box center [493, 218] width 39 height 45
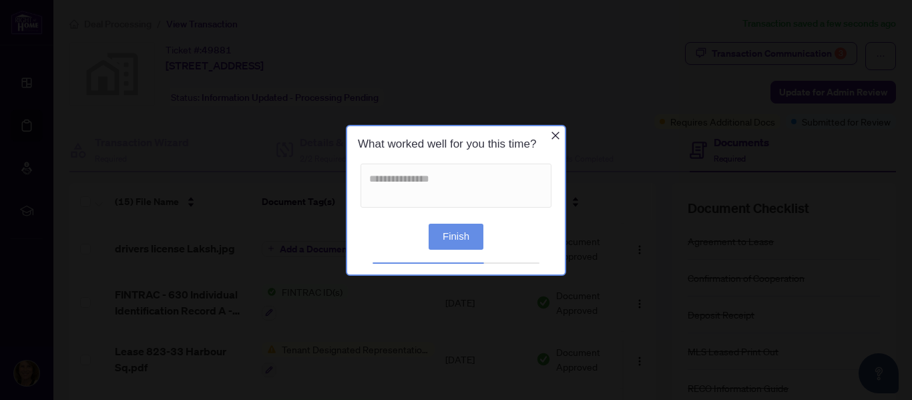
click at [458, 233] on button "Finish" at bounding box center [455, 236] width 55 height 26
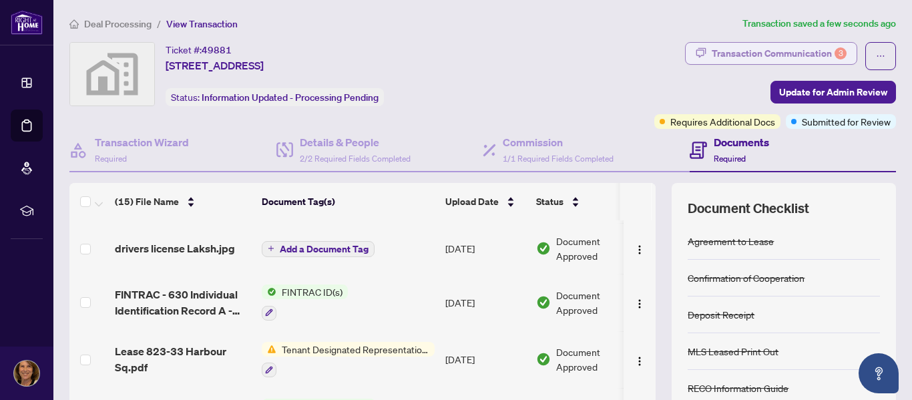
click at [787, 54] on div "Transaction Communication 3" at bounding box center [778, 53] width 135 height 21
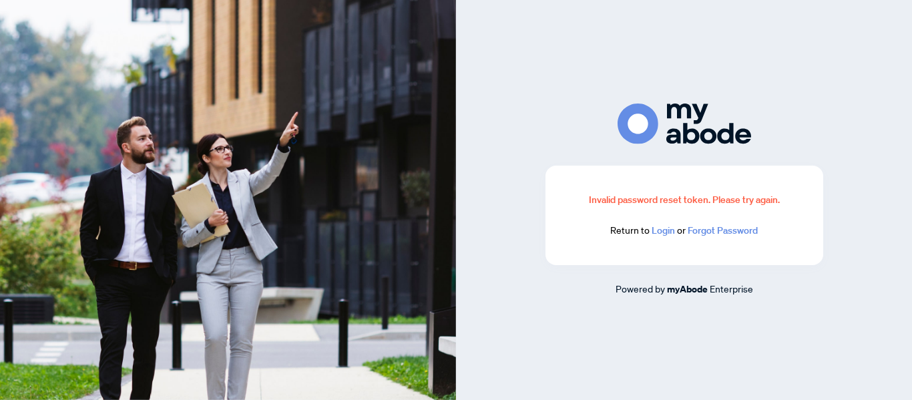
click at [665, 232] on link "Login" at bounding box center [662, 230] width 23 height 12
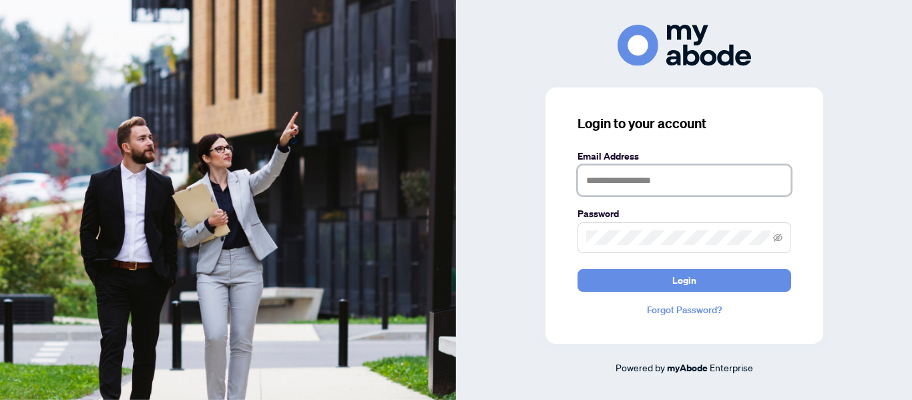
type input "**********"
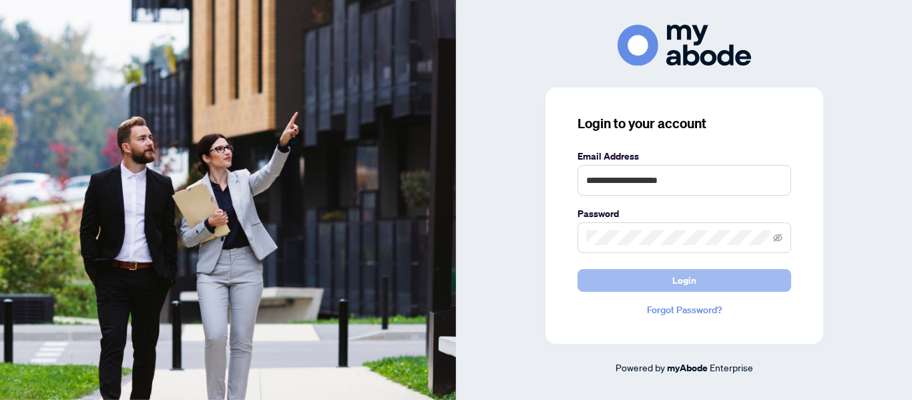
click at [672, 283] on span "Login" at bounding box center [684, 280] width 24 height 21
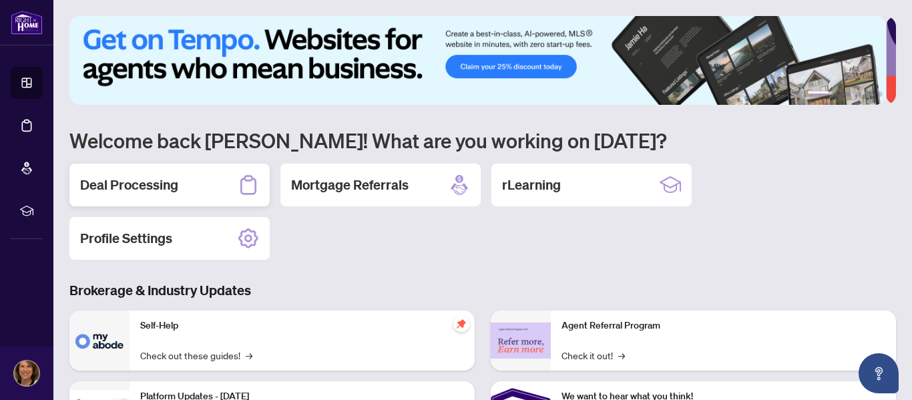
click at [118, 177] on h2 "Deal Processing" at bounding box center [129, 185] width 98 height 19
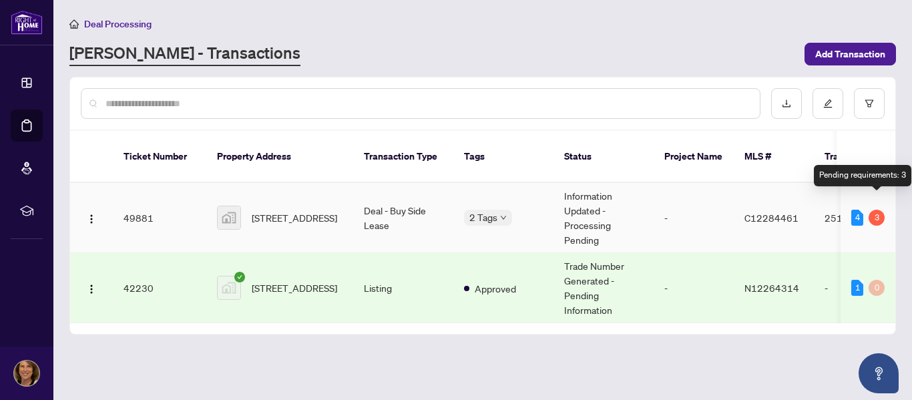
click at [875, 210] on div "3" at bounding box center [876, 218] width 16 height 16
click at [878, 210] on div "3" at bounding box center [876, 218] width 16 height 16
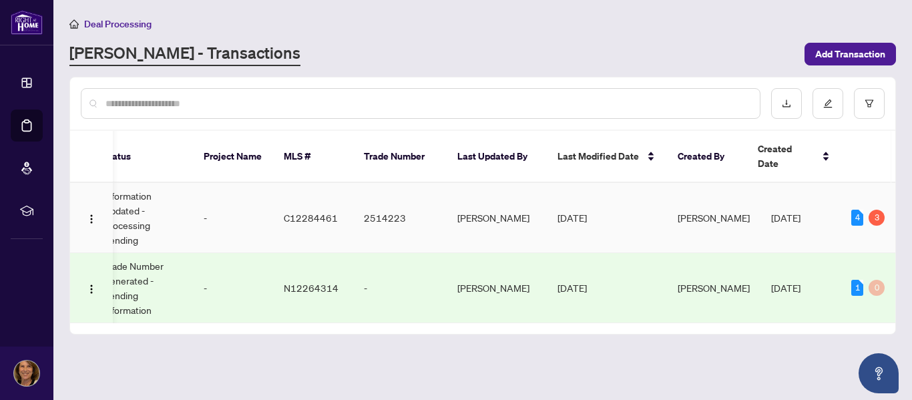
click at [153, 199] on td "Information Updated - Processing Pending" at bounding box center [143, 218] width 100 height 70
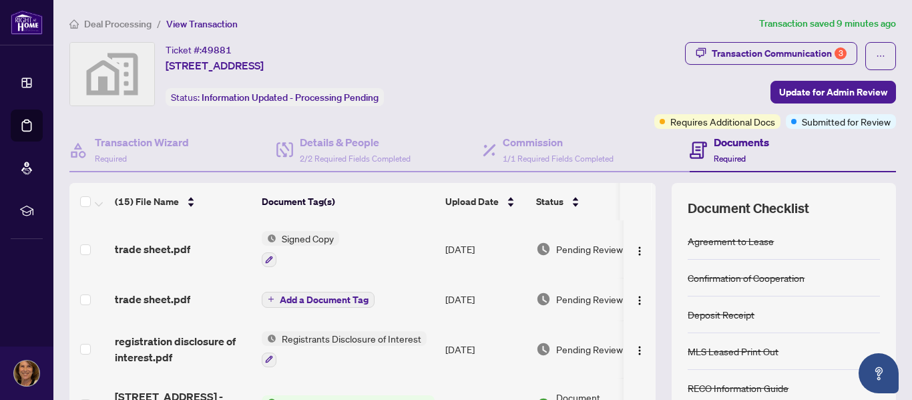
click at [727, 143] on h4 "Documents" at bounding box center [740, 142] width 55 height 16
click at [725, 158] on span "Required" at bounding box center [729, 158] width 32 height 10
click at [695, 149] on icon at bounding box center [697, 149] width 5 height 1
click at [722, 140] on h4 "Documents" at bounding box center [740, 142] width 55 height 16
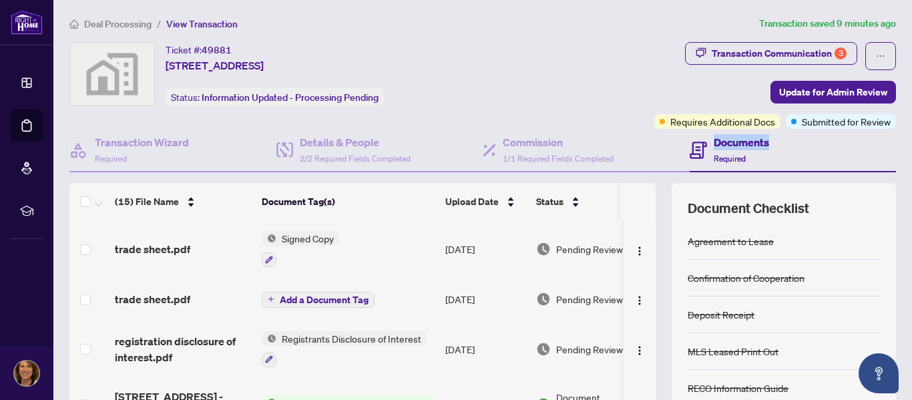
click at [722, 140] on h4 "Documents" at bounding box center [740, 142] width 55 height 16
click at [757, 50] on div "Transaction Communication 3" at bounding box center [778, 53] width 135 height 21
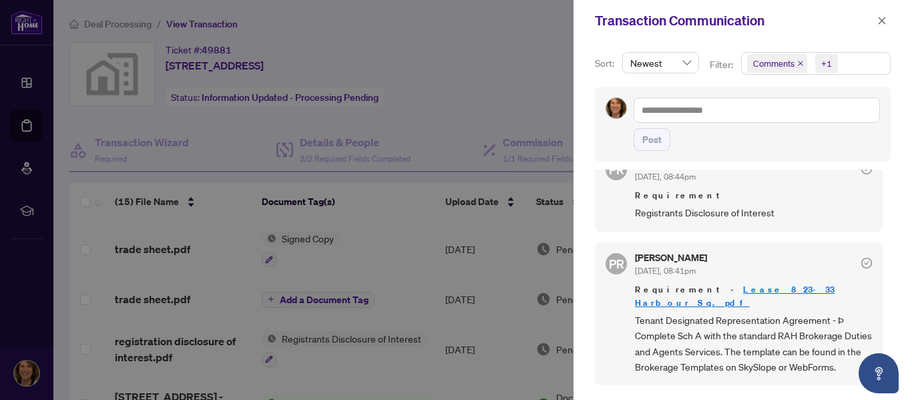
scroll to position [45, 0]
